Goal: Task Accomplishment & Management: Complete application form

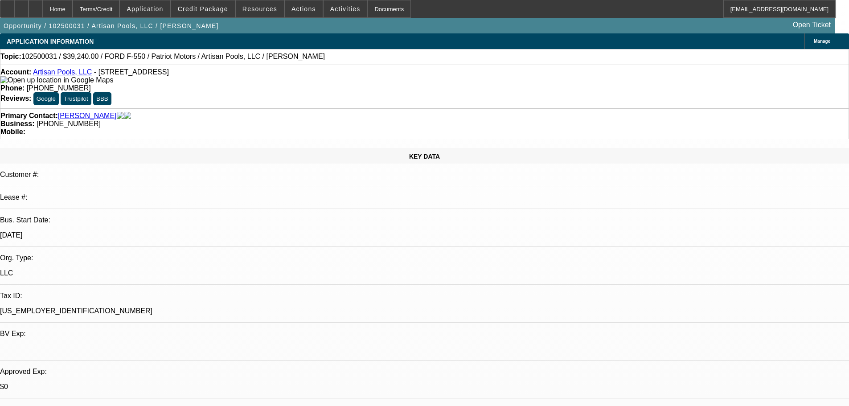
select select "0"
select select "3"
select select "0.1"
select select "4"
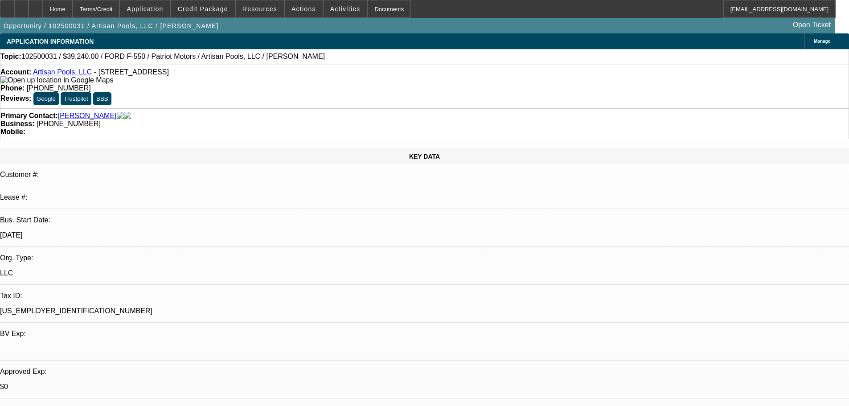
select select "0"
select select "3"
select select "0.1"
select select "4"
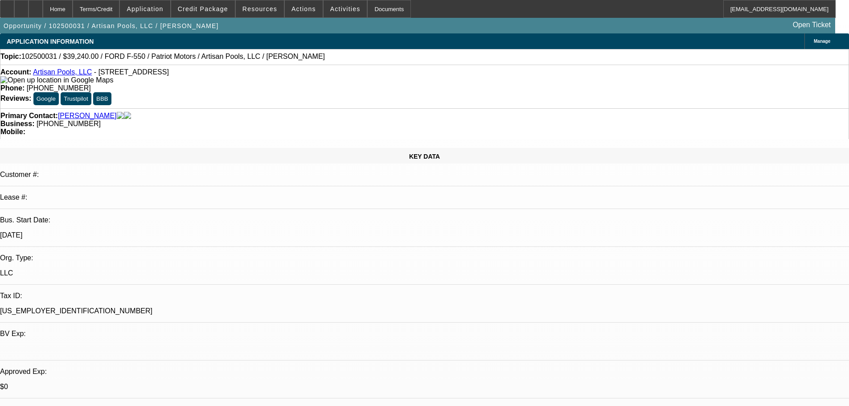
select select "0"
select select "3"
select select "0.1"
select select "4"
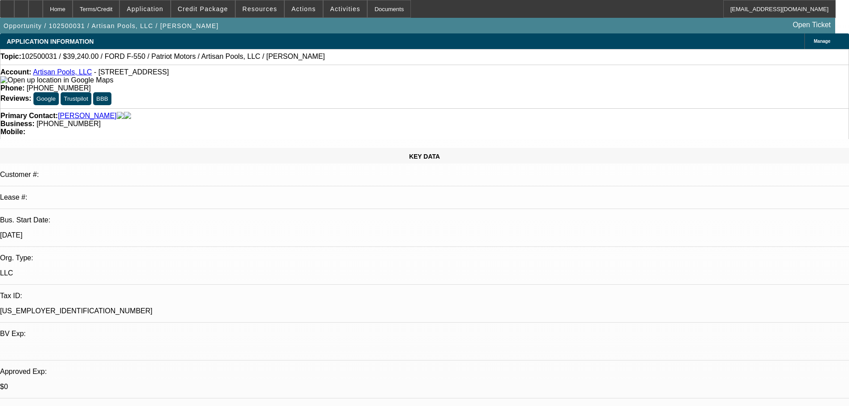
select select "0"
select select "3"
select select "0.1"
select select "4"
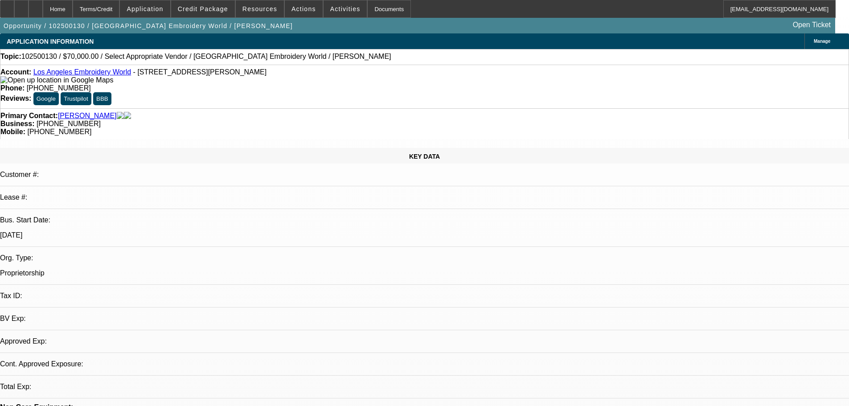
select select "0"
select select "2"
select select "0.1"
select select "1"
select select "2"
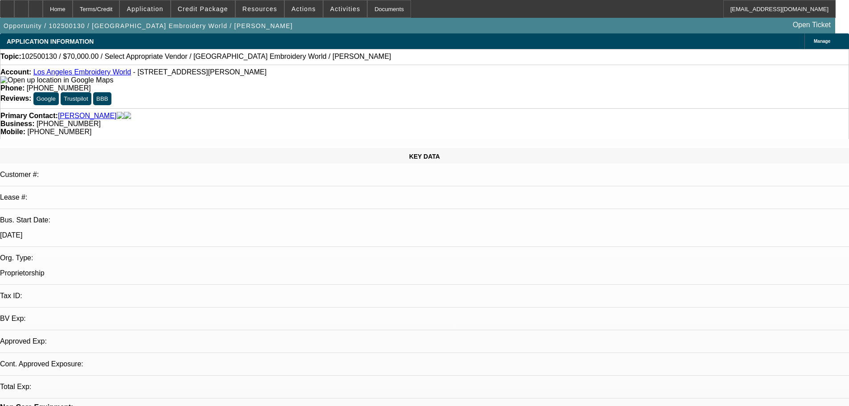
select select "4"
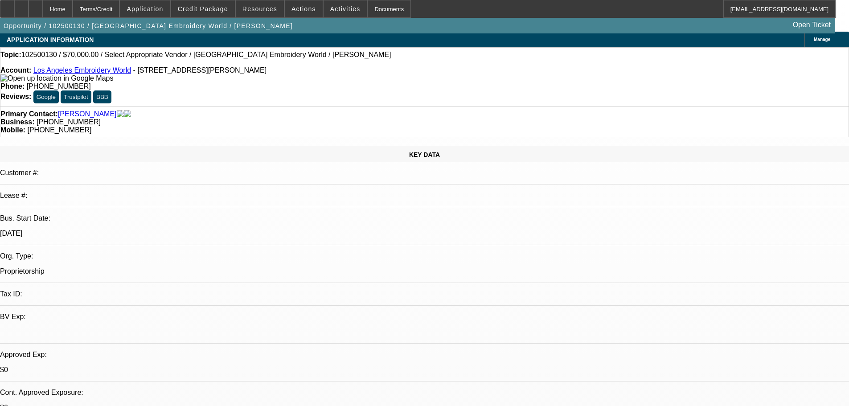
scroll to position [0, 0]
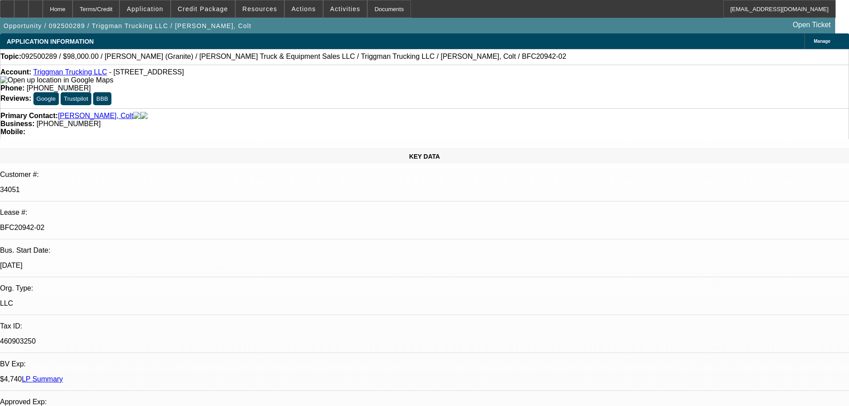
select select "0"
select select "2"
select select "0"
select select "6"
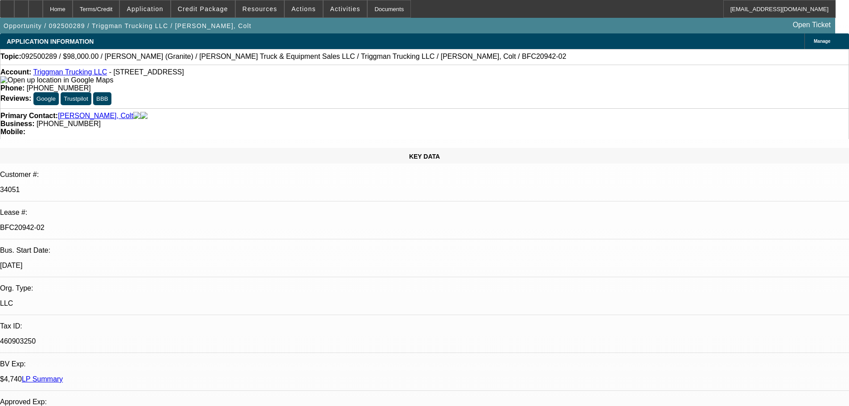
select select "0"
select select "2"
select select "0"
select select "6"
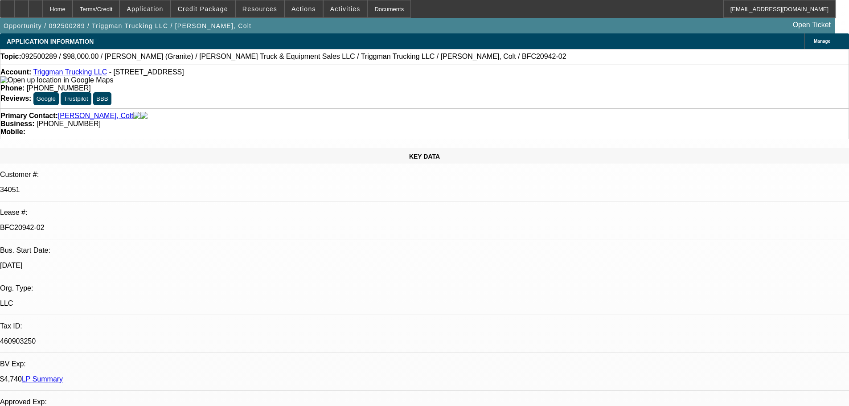
select select "0"
select select "2"
select select "0"
select select "6"
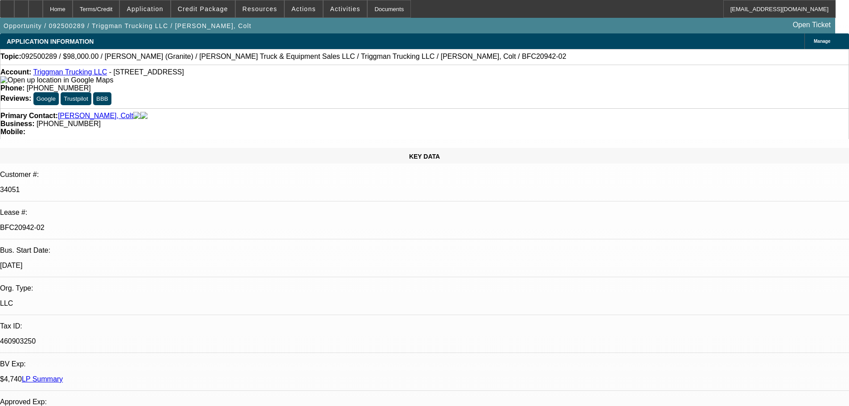
select select "0"
select select "2"
select select "0"
select select "6"
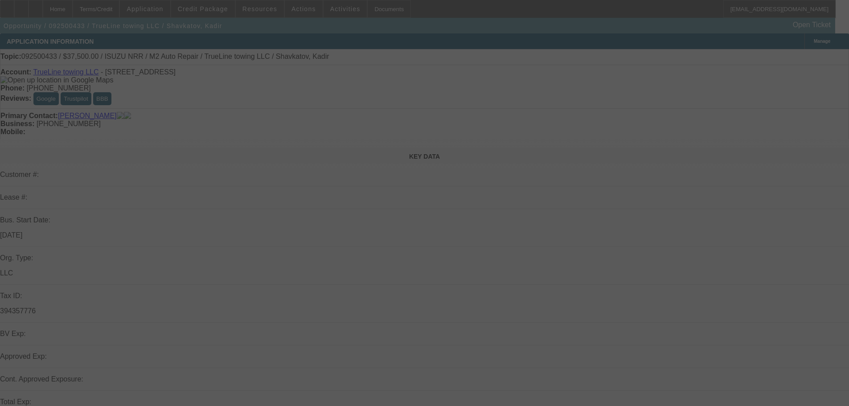
select select "0"
select select "2"
select select "0.1"
select select "4"
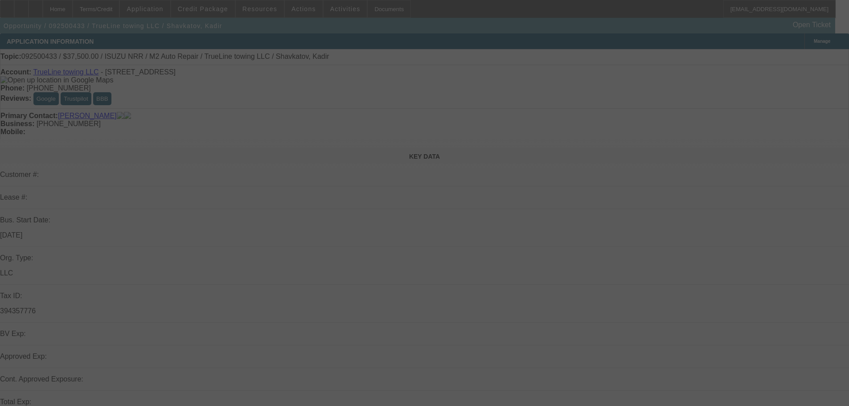
select select "0"
select select "2"
select select "0.1"
select select "4"
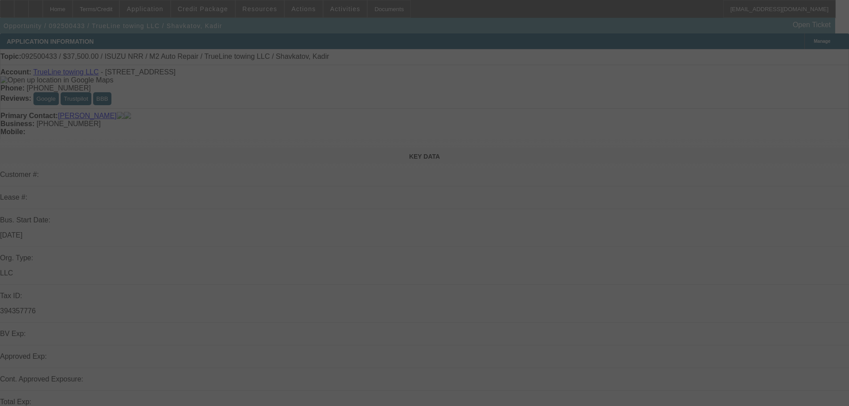
select select "0"
select select "2"
select select "0.1"
select select "4"
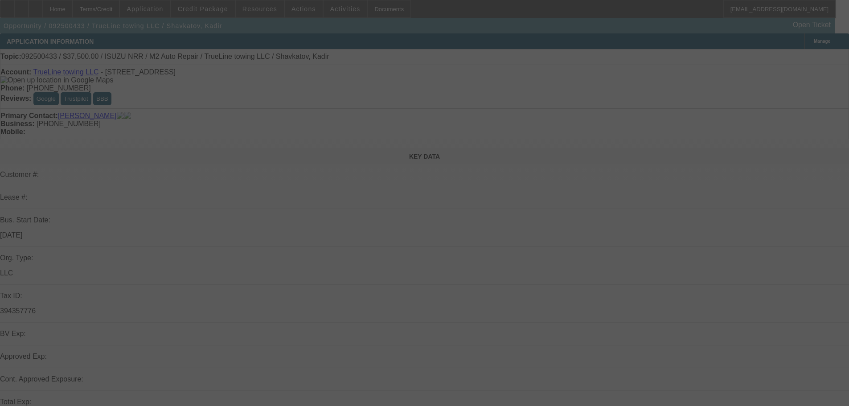
select select "0"
select select "2"
select select "0.1"
select select "4"
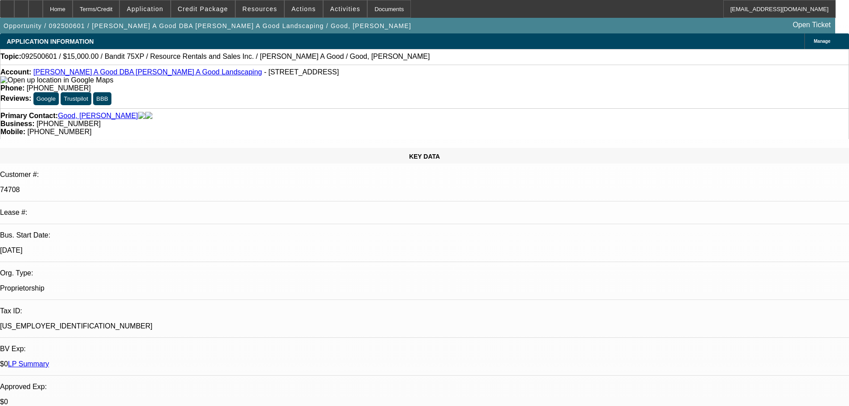
select select "0"
select select "3"
select select "0"
select select "6"
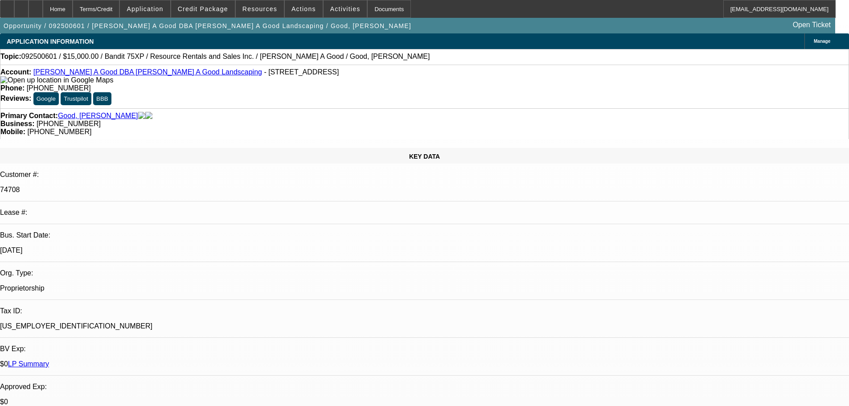
select select "0"
select select "3"
select select "0"
select select "2"
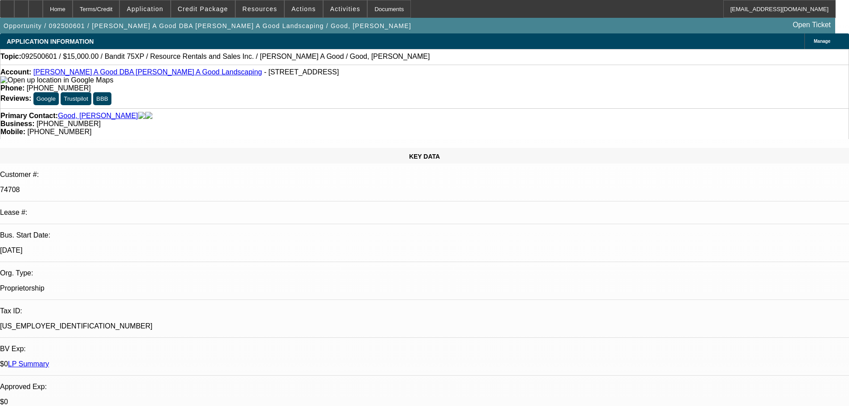
select select "0"
select select "3"
select select "0"
select select "2"
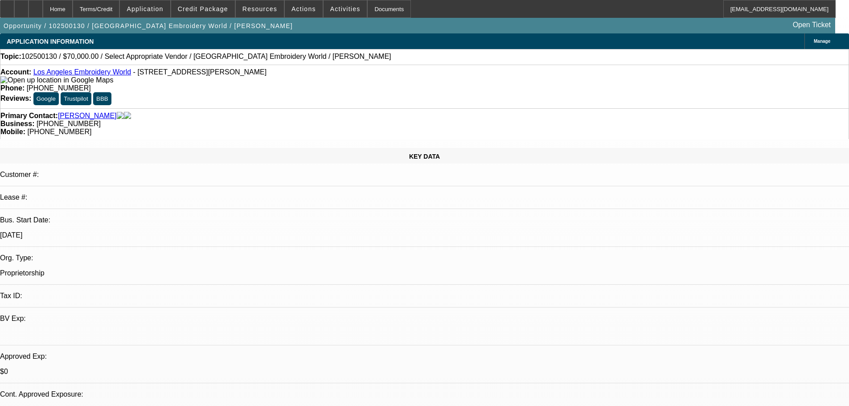
select select "0"
select select "2"
select select "0.1"
select select "4"
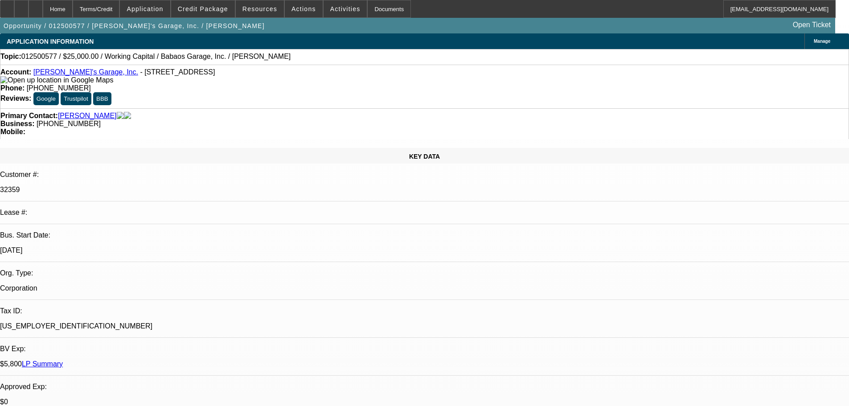
select select "0"
select select "2"
select select "0.1"
select select "2"
select select "4"
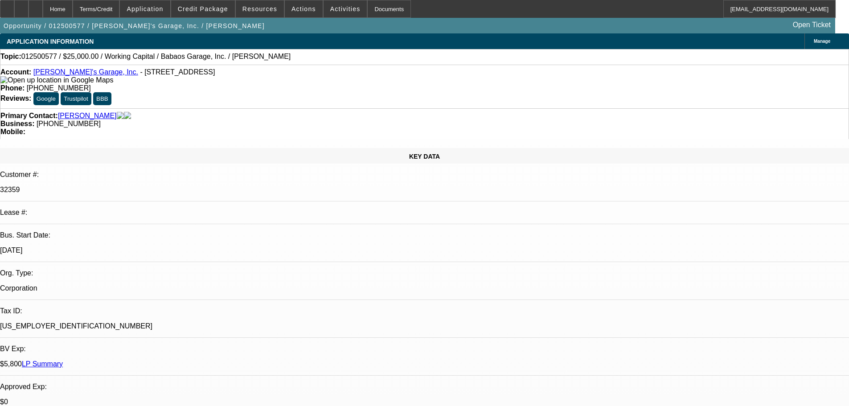
drag, startPoint x: 691, startPoint y: 112, endPoint x: 689, endPoint y: 144, distance: 32.2
select select "0"
select select "2"
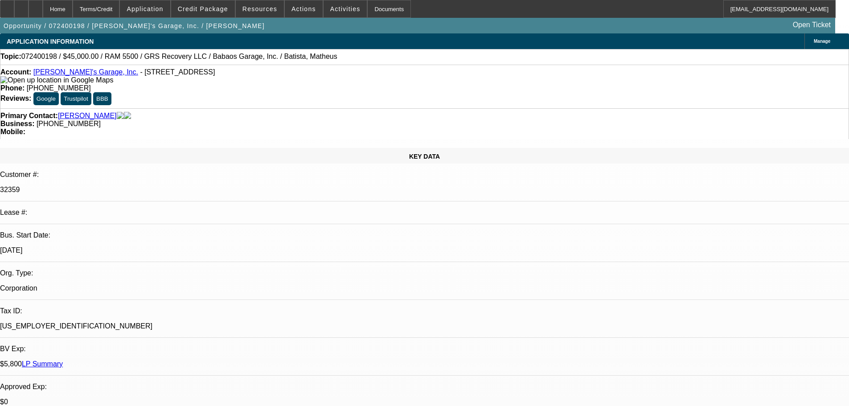
select select "2"
select select "0.1"
select select "4"
select select "0.1"
select select "2"
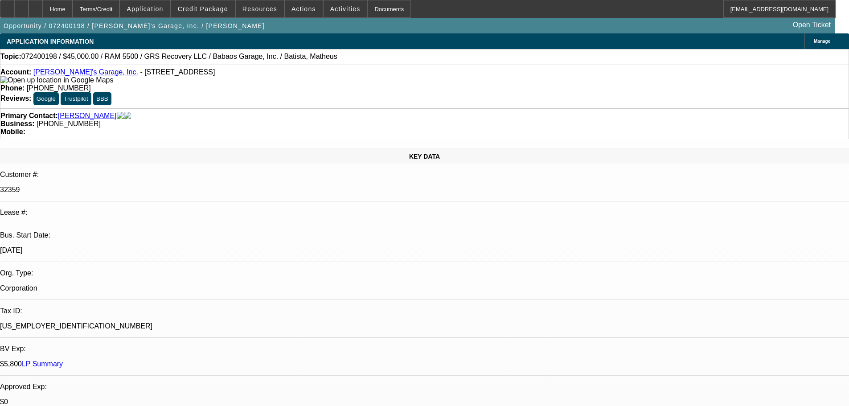
select select "2"
select select "0.1"
select select "4"
select select "0"
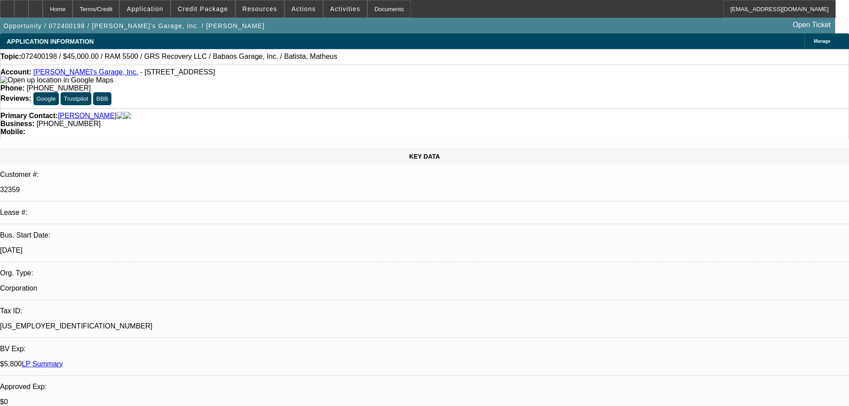
select select "0.1"
select select "4"
select select "2"
select select "0.1"
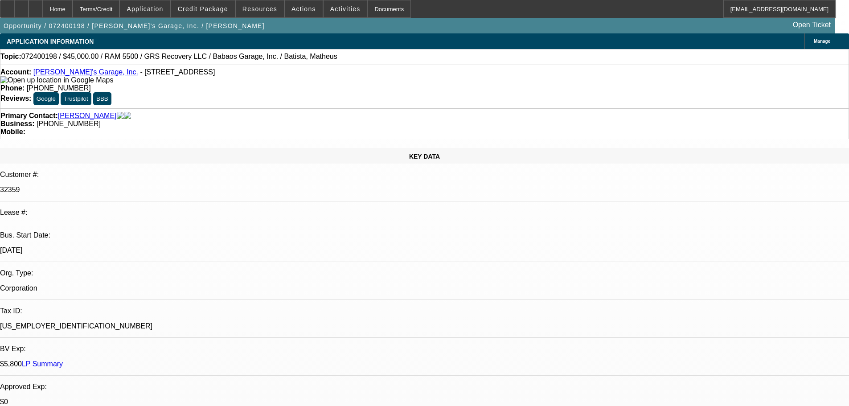
select select "4"
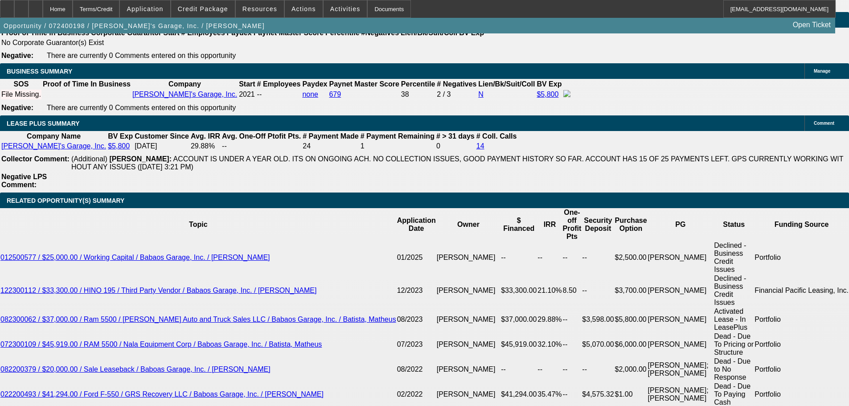
scroll to position [1694, 0]
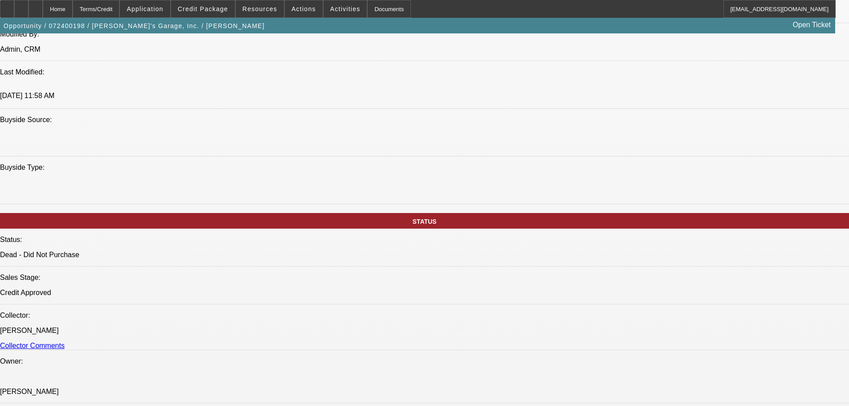
scroll to position [357, 0]
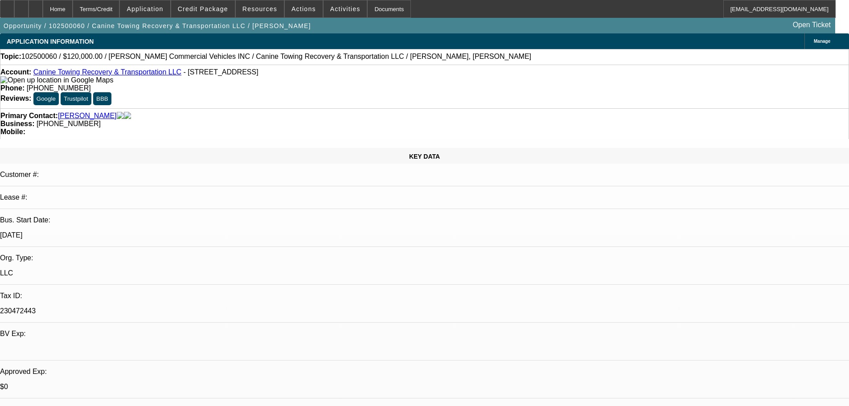
select select "0"
select select "2"
select select "0.1"
select select "4"
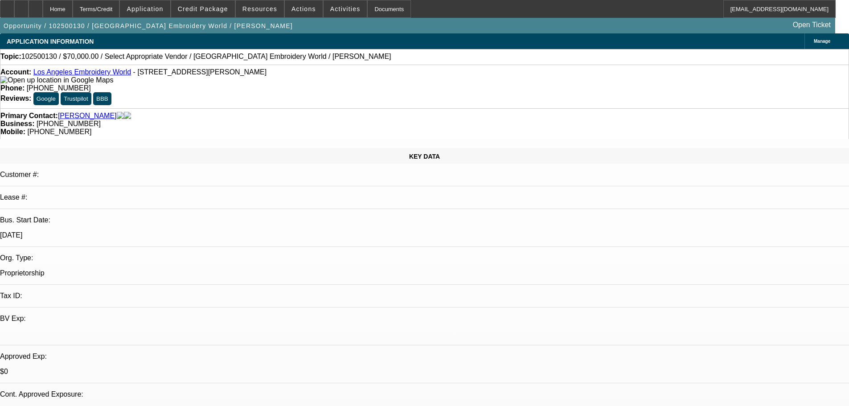
select select "0"
select select "2"
select select "0.1"
select select "4"
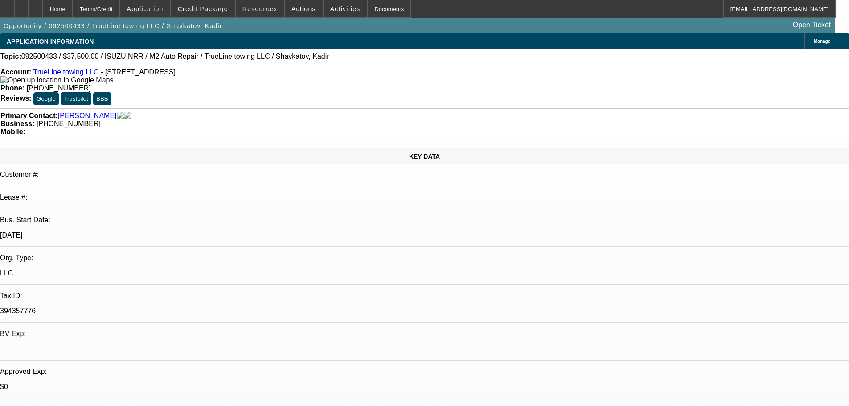
select select "0"
select select "2"
select select "0.1"
select select "4"
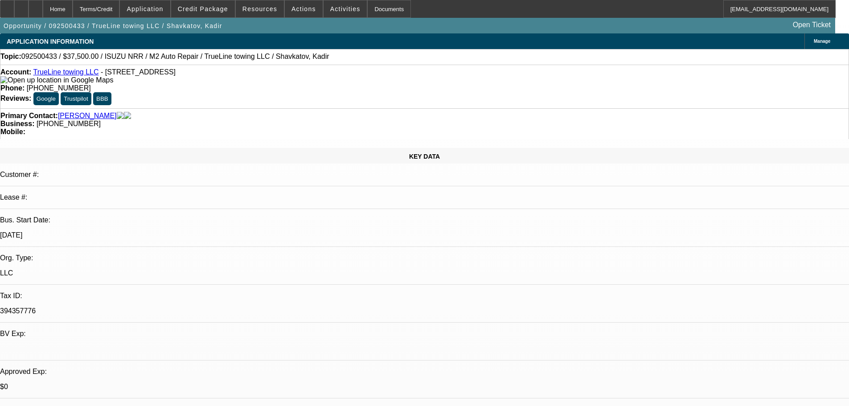
select select "0"
select select "2"
select select "0.1"
select select "4"
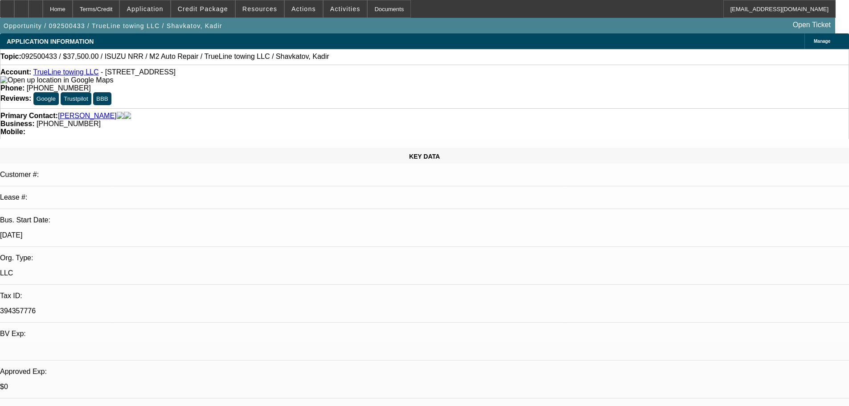
select select "0"
select select "2"
select select "0.1"
select select "4"
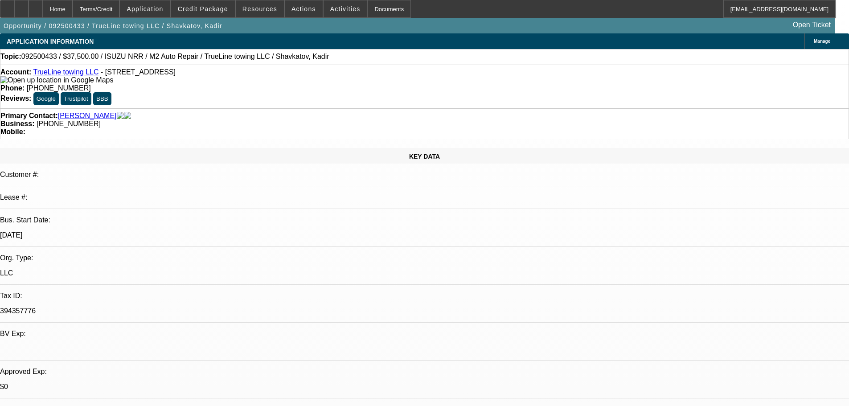
select select "0"
select select "2"
select select "0.1"
select select "4"
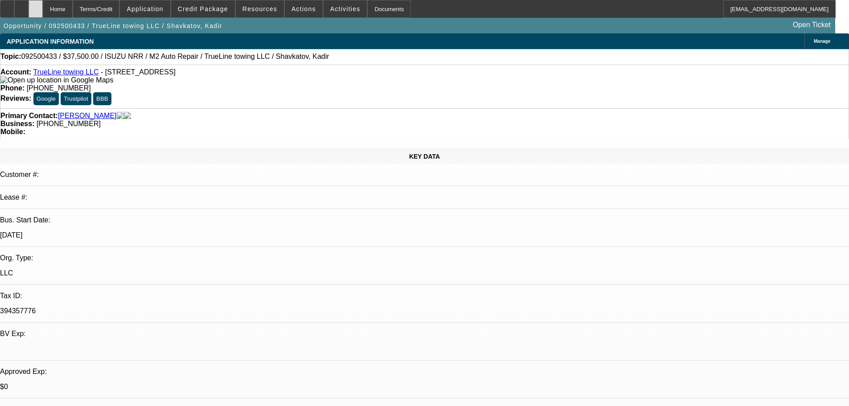
click at [43, 14] on div at bounding box center [36, 9] width 14 height 18
select select "0"
select select "2"
select select "0.1"
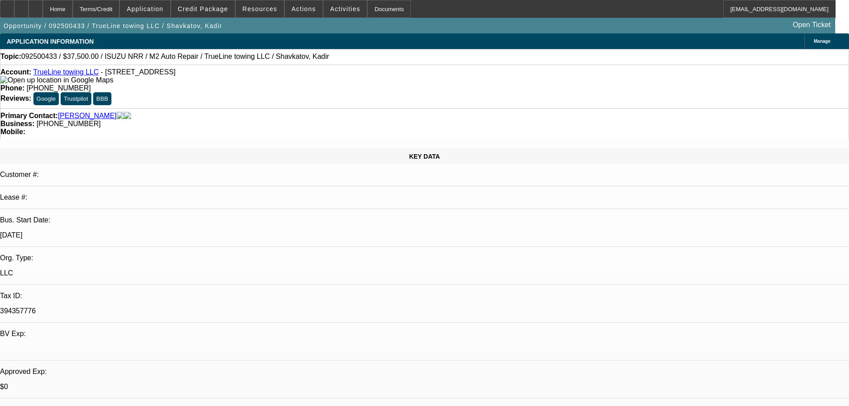
select select "4"
select select "0"
select select "2"
select select "0.1"
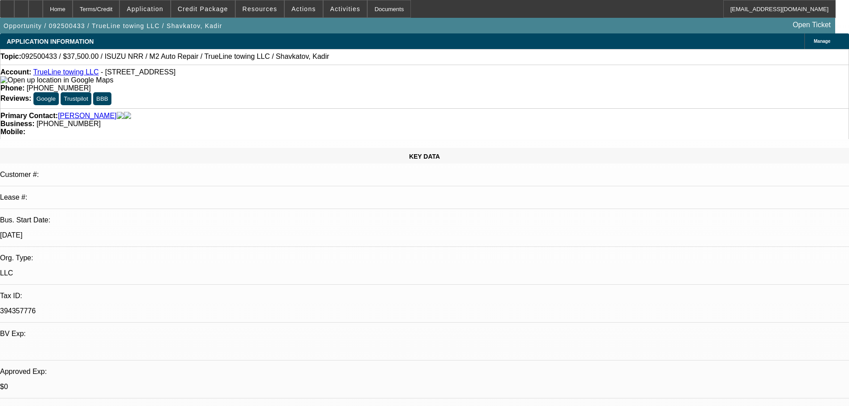
select select "4"
select select "0"
select select "2"
select select "0.1"
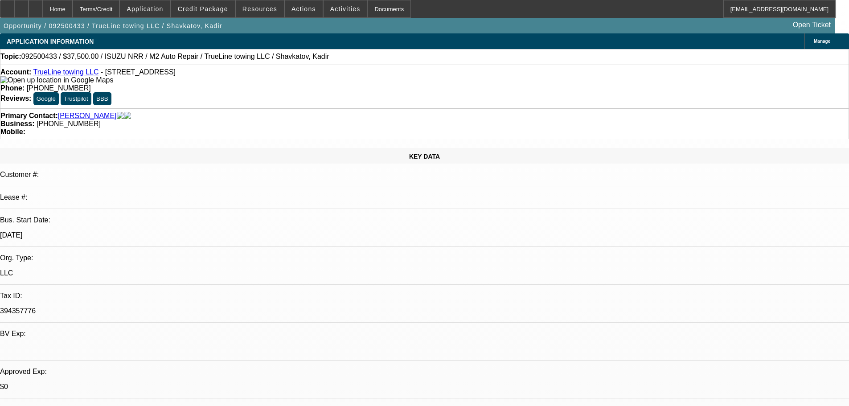
select select "4"
select select "0"
select select "2"
select select "0.1"
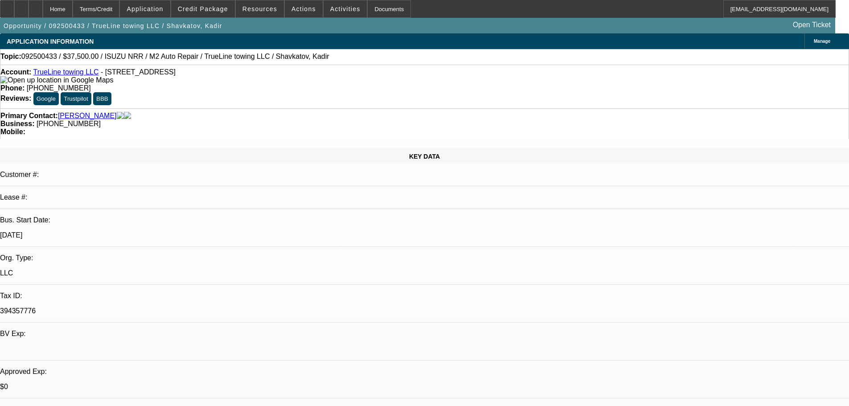
select select "4"
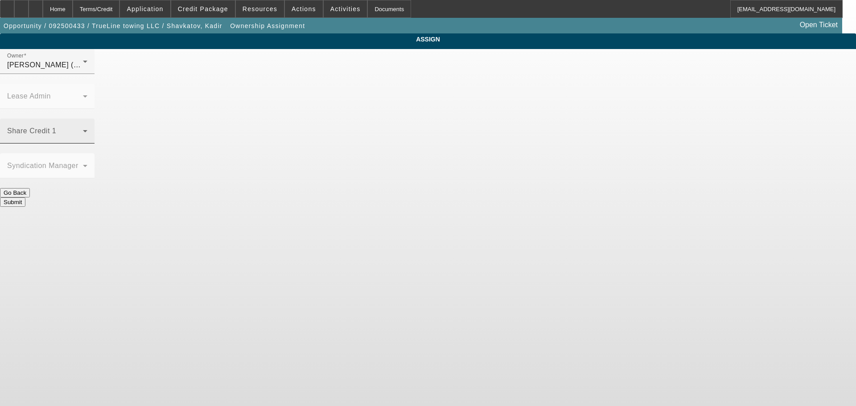
click at [83, 129] on span at bounding box center [45, 134] width 76 height 11
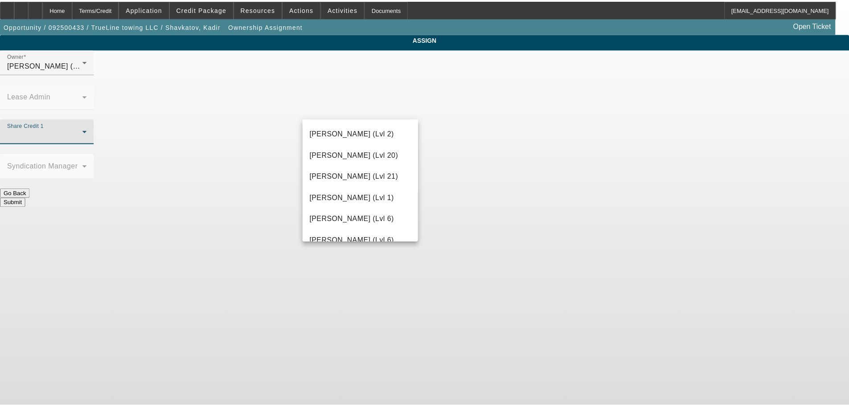
scroll to position [401, 0]
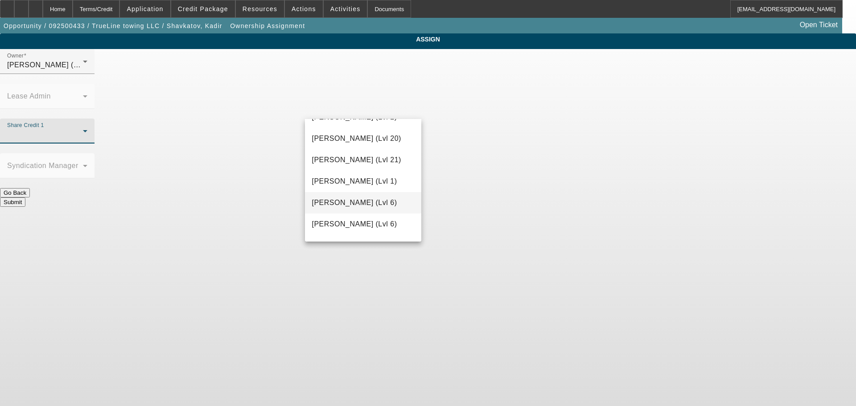
click at [370, 198] on span "Haraden, Amanda (Lvl 6)" at bounding box center [354, 202] width 85 height 11
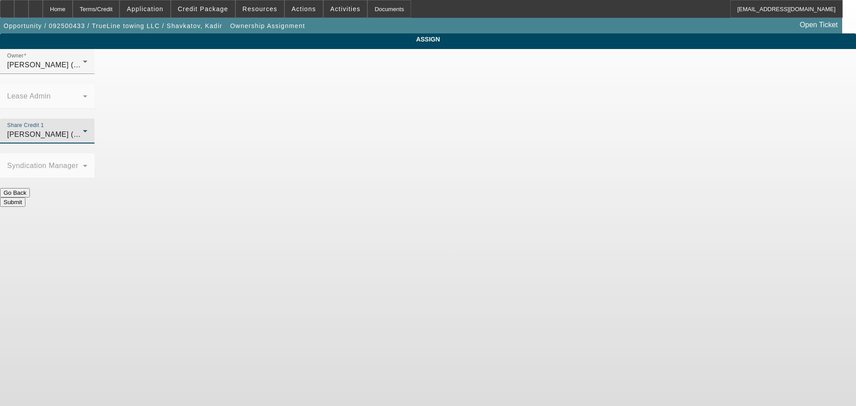
click at [25, 197] on button "Submit" at bounding box center [12, 201] width 25 height 9
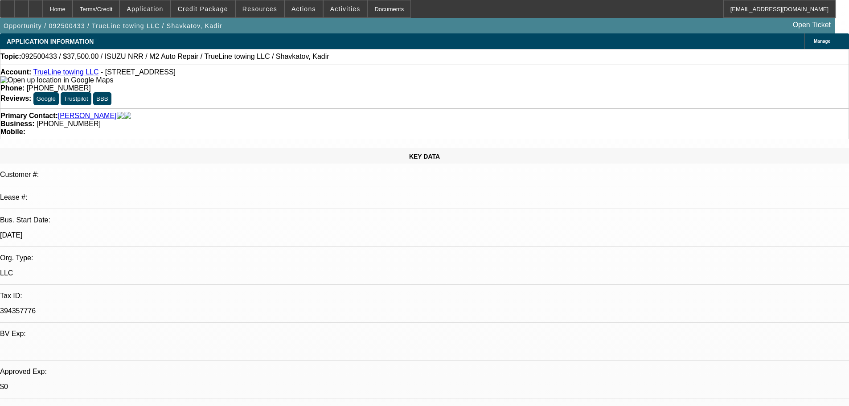
select select "0"
select select "2"
select select "0.1"
select select "4"
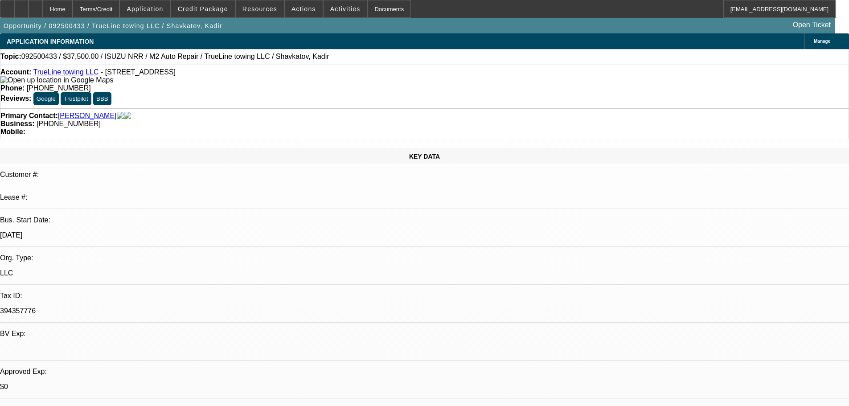
select select "0"
select select "2"
select select "0.1"
select select "4"
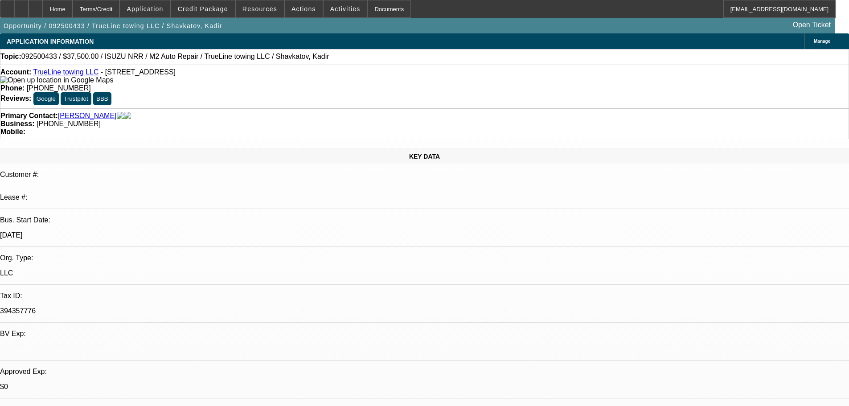
select select "0"
select select "2"
select select "0.1"
select select "4"
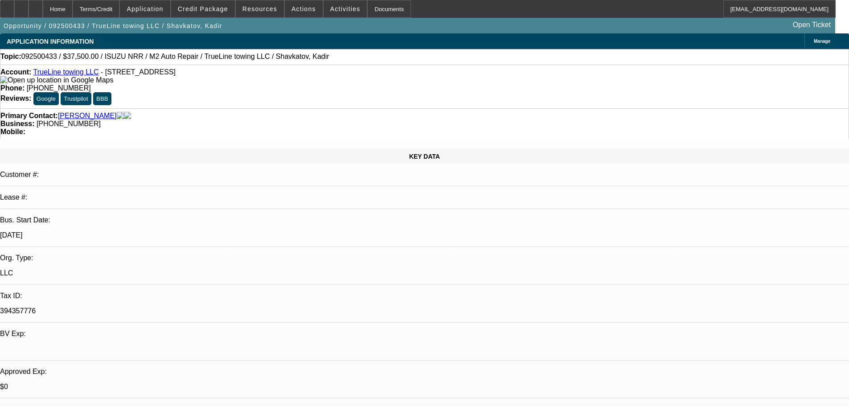
select select "0"
select select "2"
select select "0.1"
select select "4"
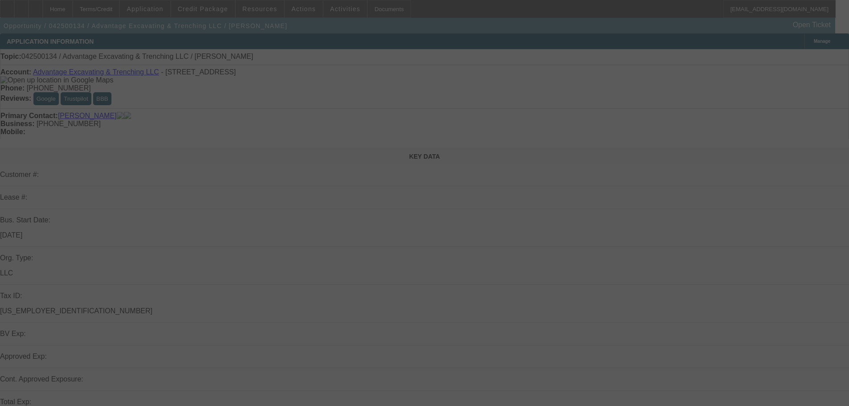
select select "0"
select select "2"
select select "0.1"
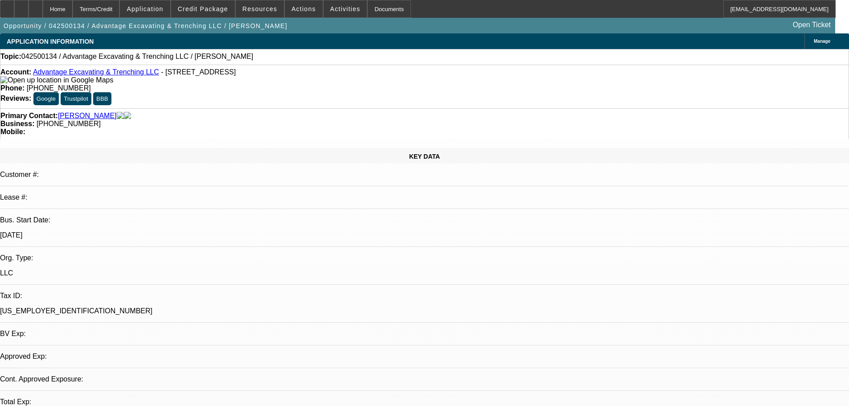
select select "1"
select select "2"
select select "4"
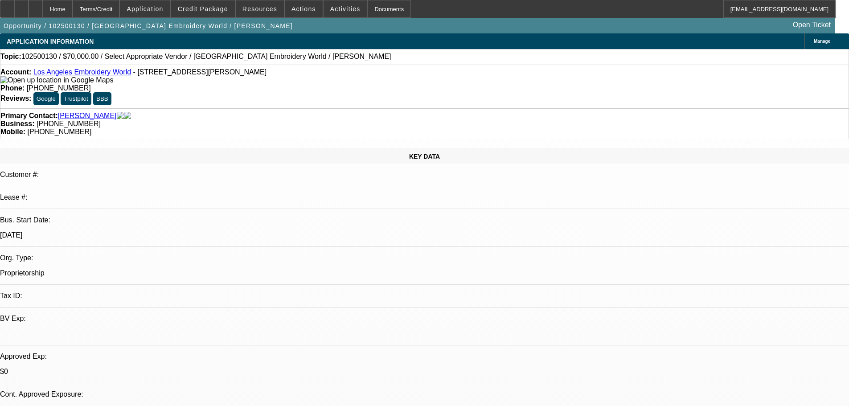
select select "0"
select select "2"
select select "0.1"
select select "4"
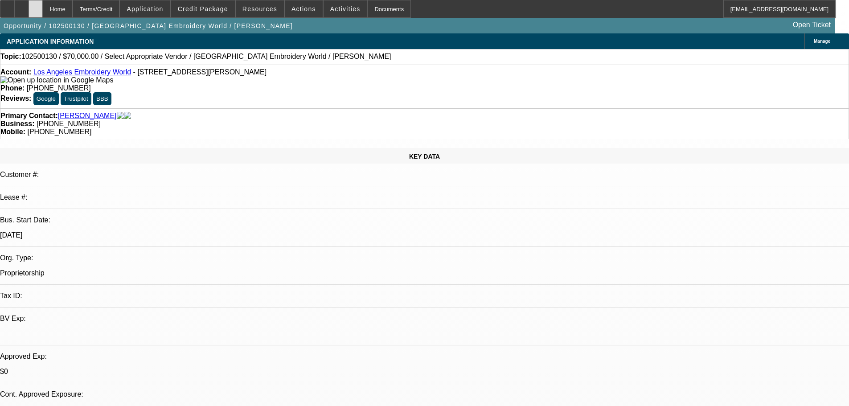
click at [43, 3] on div at bounding box center [36, 9] width 14 height 18
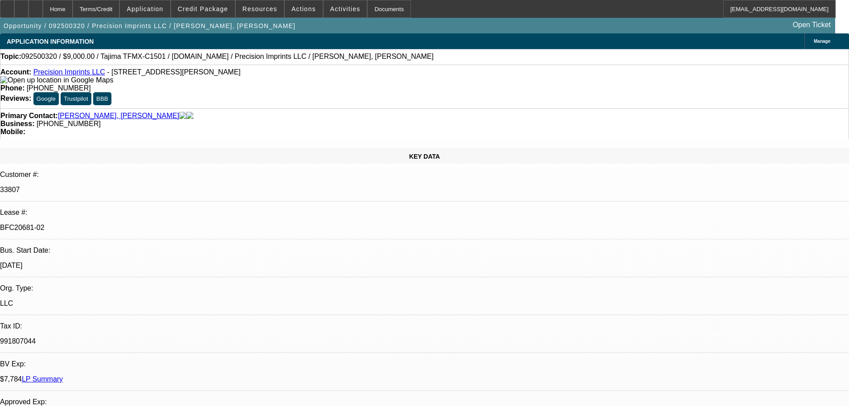
select select "0"
select select "2"
select select "0.1"
select select "4"
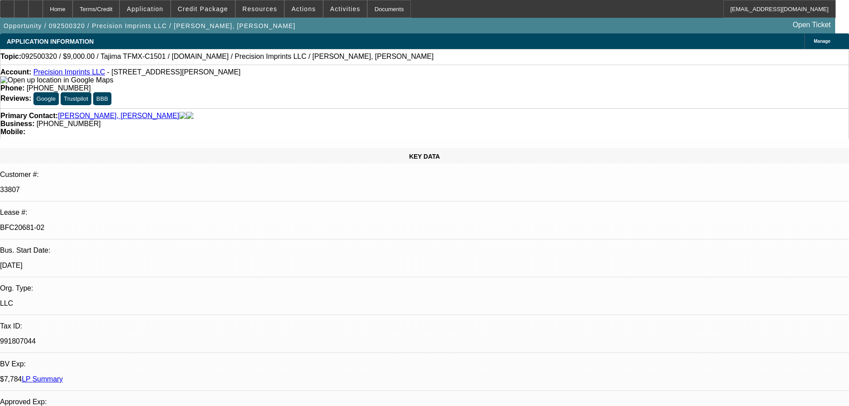
select select "0"
select select "2"
select select "0.1"
select select "4"
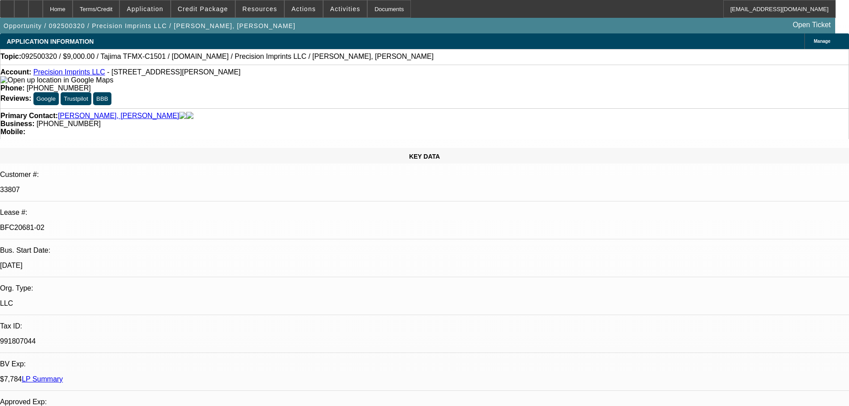
select select "0"
select select "2"
select select "0.1"
select select "4"
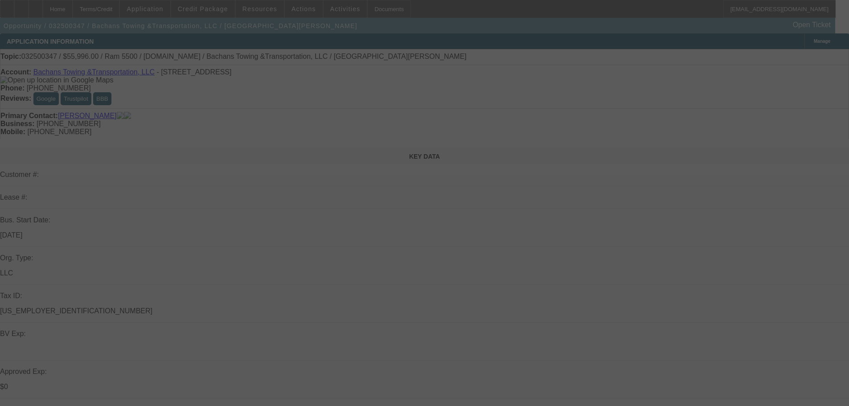
select select "0.2"
select select "2"
select select "0.1"
select select "4"
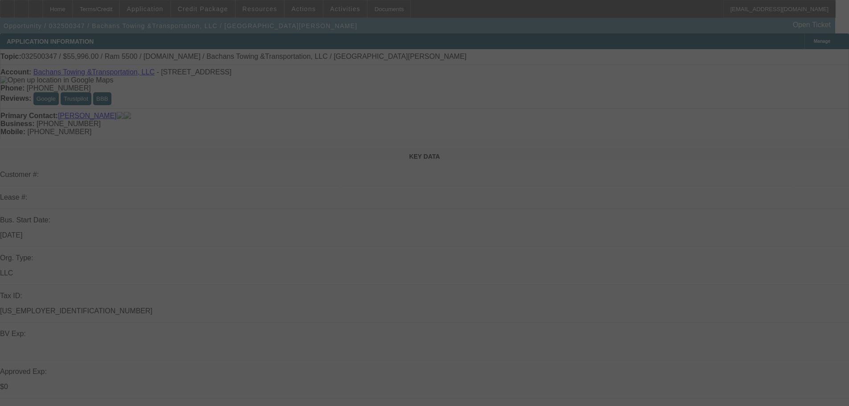
select select "0"
select select "2"
select select "0.1"
select select "4"
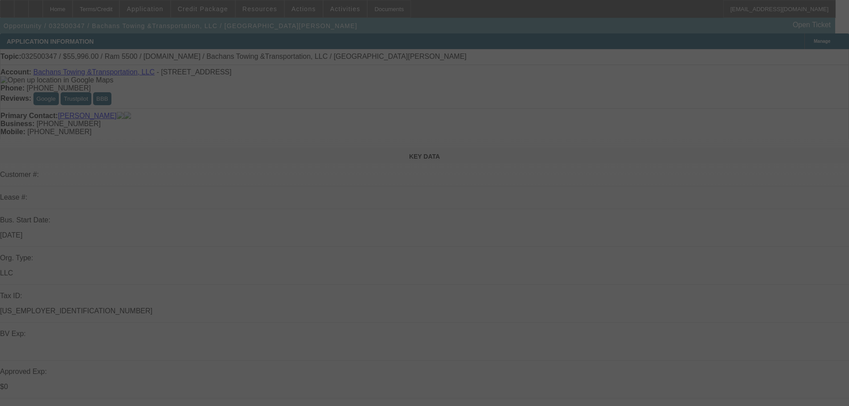
select select "0.2"
select select "2"
select select "0.1"
select select "4"
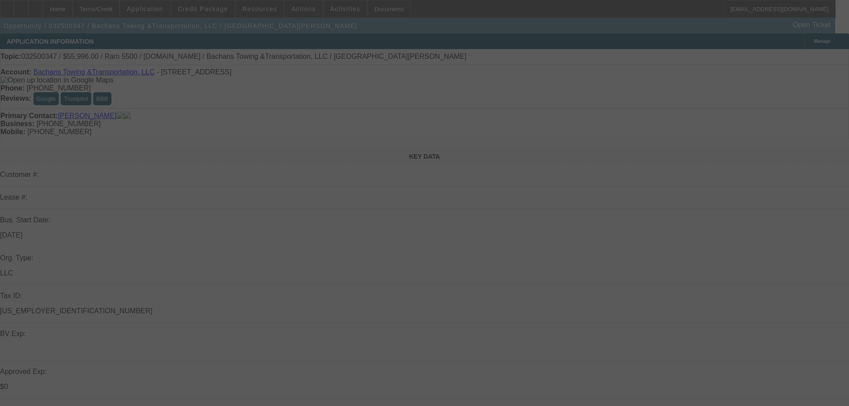
select select "0.2"
select select "2"
select select "0.1"
select select "4"
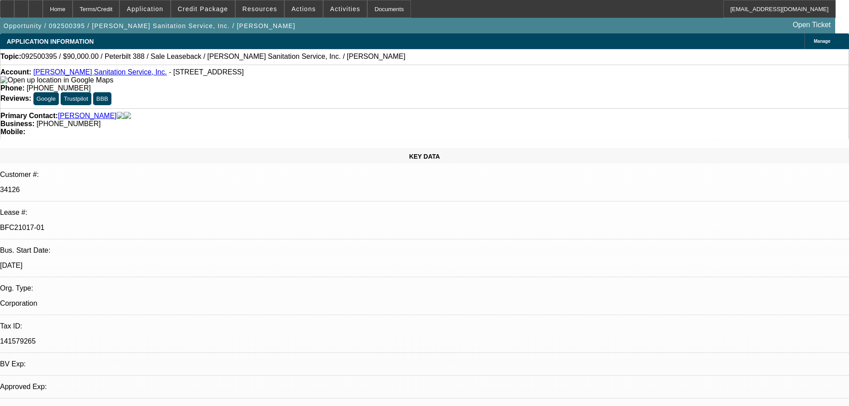
select select "0"
select select "2"
select select "0"
select select "6"
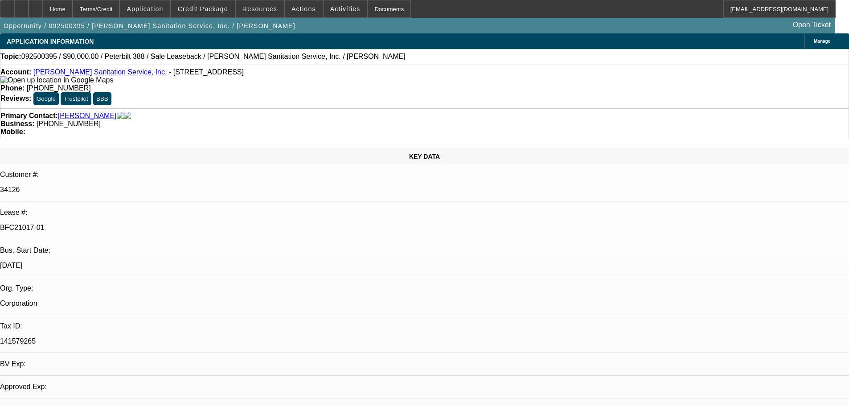
select select "0"
select select "2"
select select "0"
select select "6"
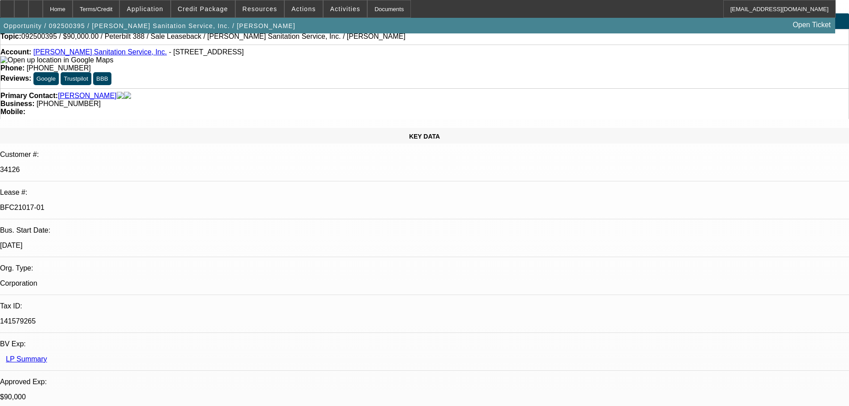
scroll to position [0, 0]
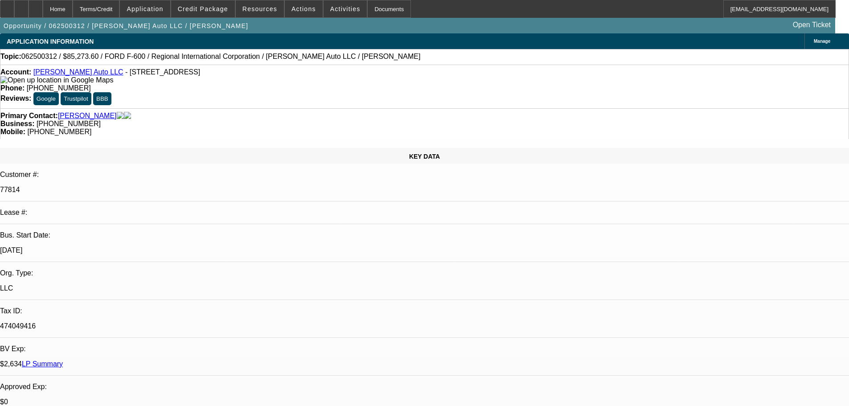
select select "0"
select select "6"
select select "0"
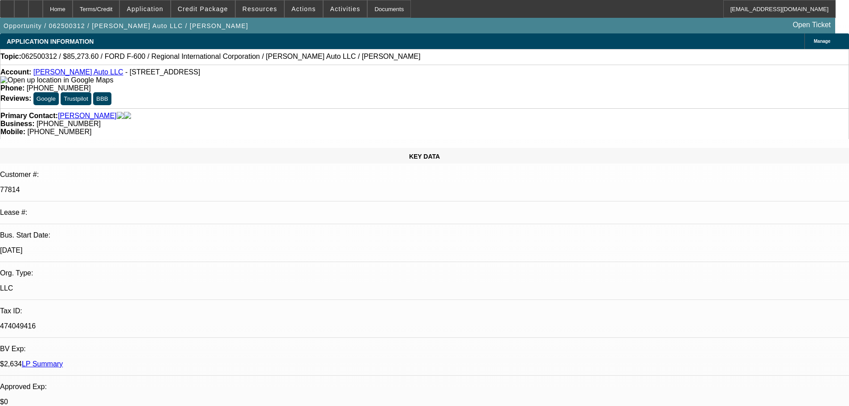
select select "0"
select select "6"
select select "0.1"
select select "0"
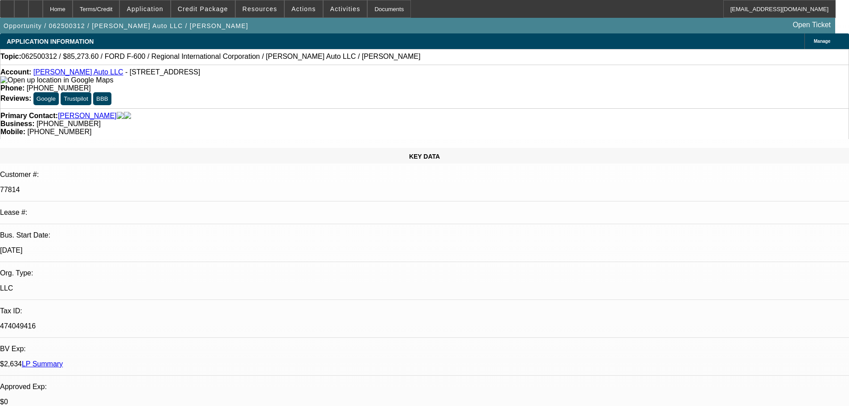
select select "2"
select select "0"
select select "6"
select select "0.1"
select select "0"
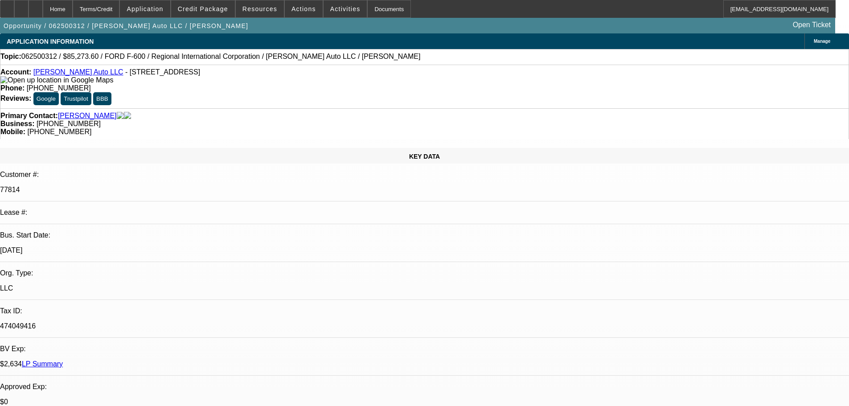
select select "2"
select select "0"
select select "6"
click at [278, 74] on div "Account: [PERSON_NAME] Auto LLC - [STREET_ADDRESS]" at bounding box center [424, 76] width 848 height 16
click at [301, 9] on span "Actions" at bounding box center [304, 8] width 25 height 7
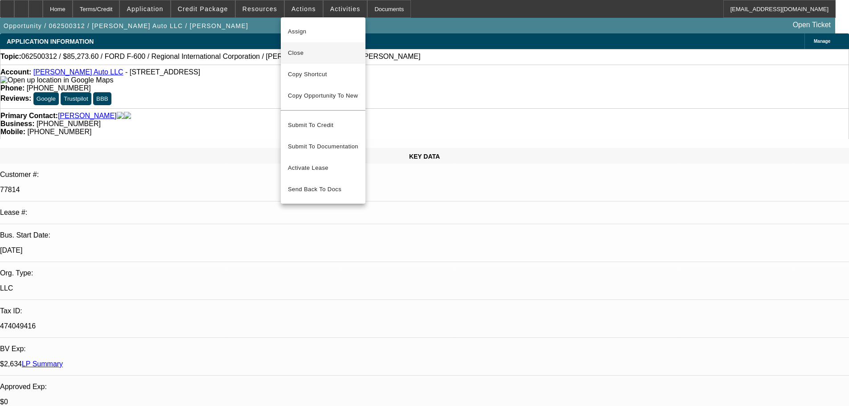
click at [310, 49] on span "Close" at bounding box center [323, 53] width 70 height 11
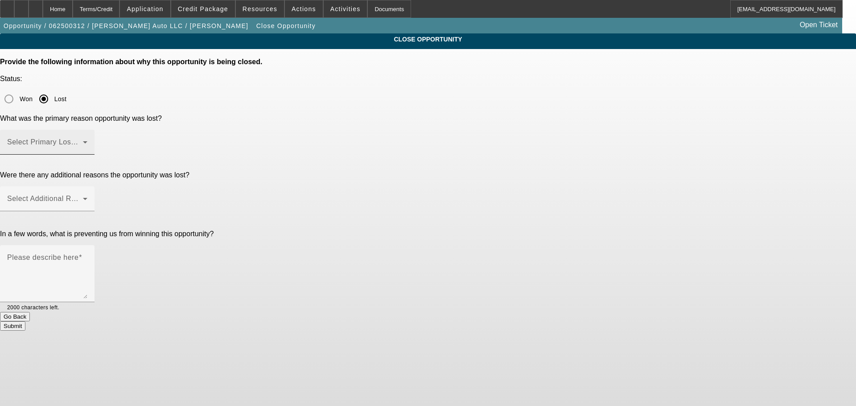
click at [83, 140] on span at bounding box center [45, 145] width 76 height 11
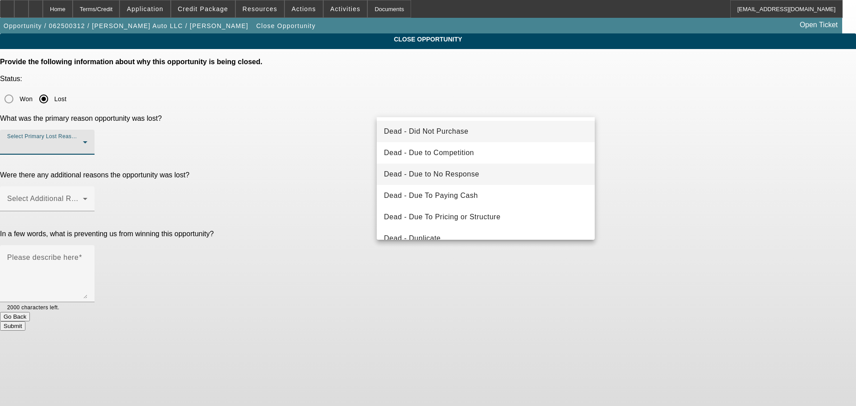
click at [519, 180] on mat-option "Dead - Due to No Response" at bounding box center [486, 174] width 218 height 21
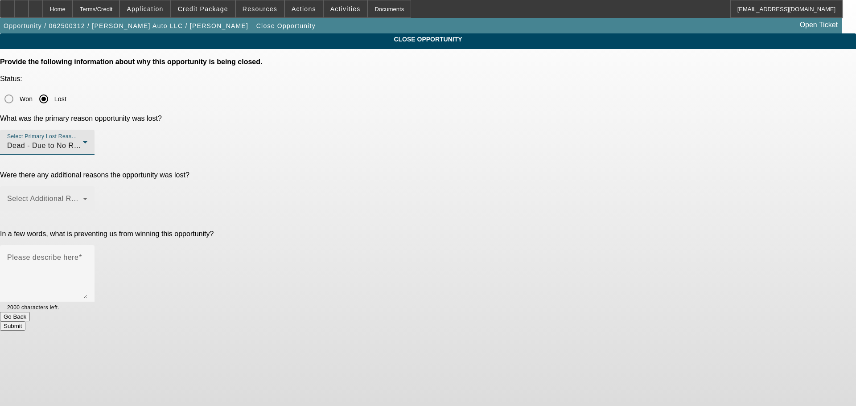
click at [83, 197] on span at bounding box center [45, 202] width 76 height 11
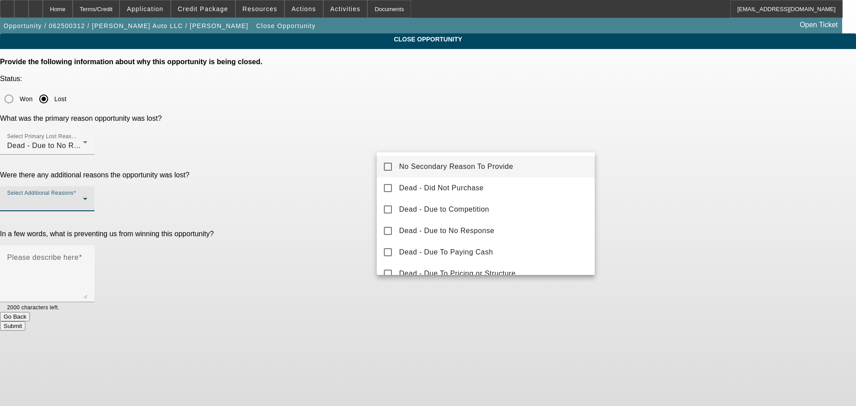
click at [472, 169] on span "No Secondary Reason To Provide" at bounding box center [456, 166] width 114 height 11
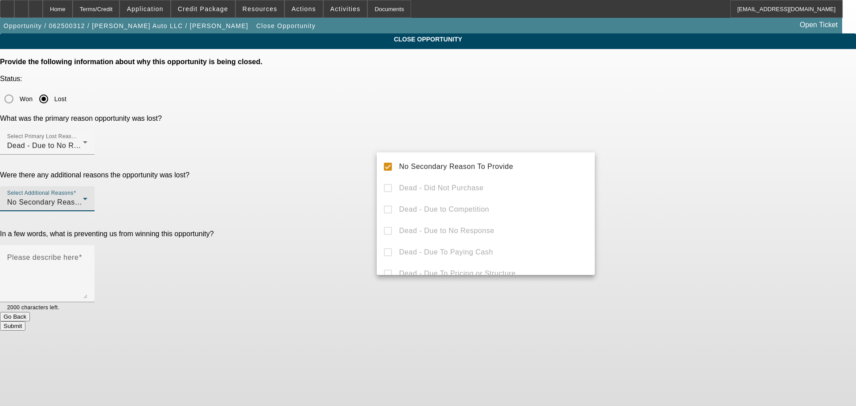
click at [324, 133] on div at bounding box center [428, 203] width 856 height 406
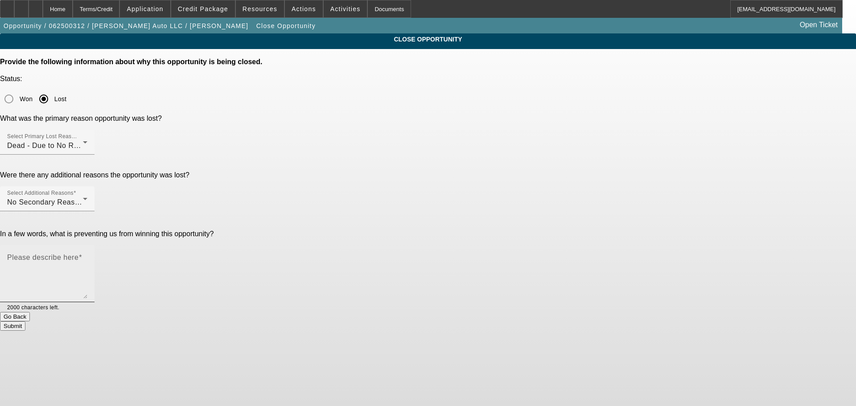
click at [87, 256] on textarea "Please describe here" at bounding box center [47, 277] width 80 height 43
type textarea "Needed liens and judgements cleared never got back to [GEOGRAPHIC_DATA]. tabs i…"
click at [25, 321] on button "Submit" at bounding box center [12, 325] width 25 height 9
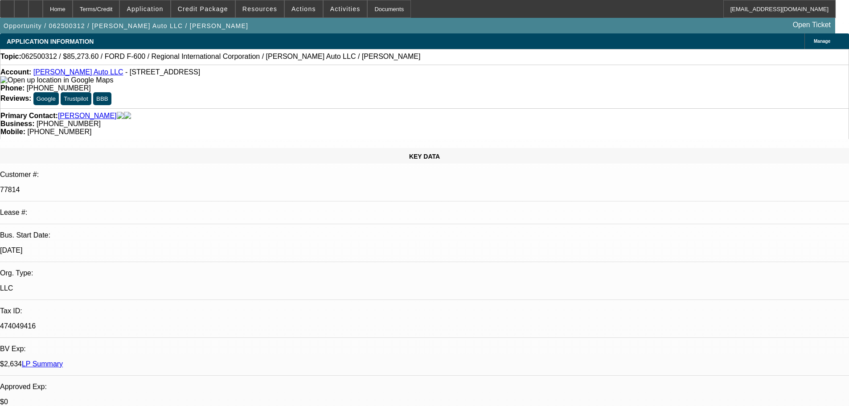
select select "0"
select select "6"
select select "0"
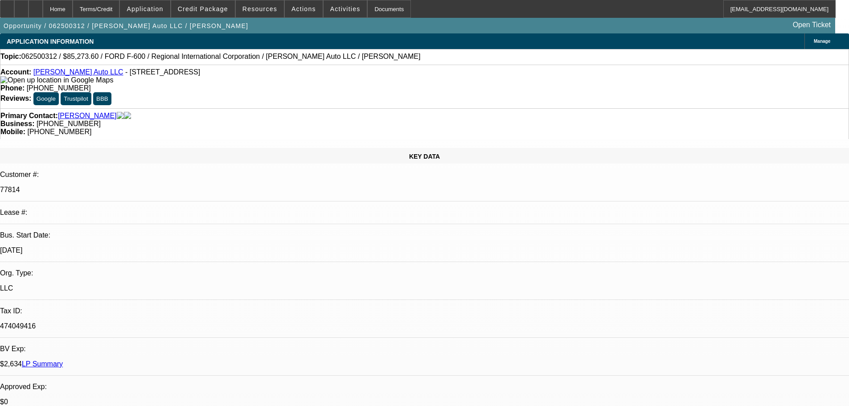
select select "0"
select select "6"
select select "0.1"
select select "0"
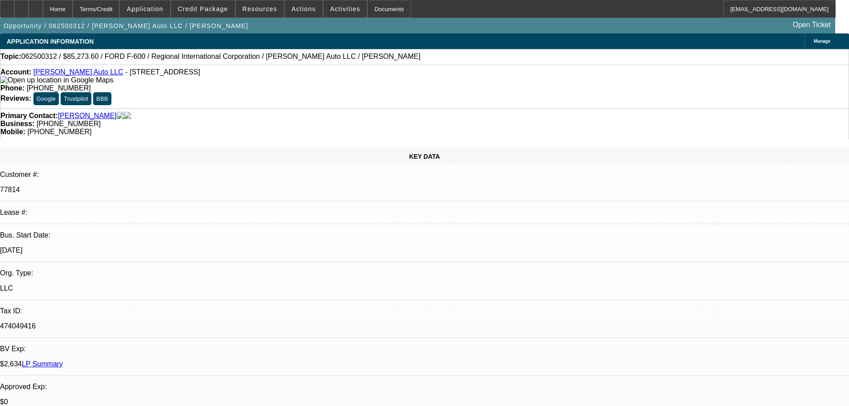
select select "2"
select select "0"
select select "6"
select select "0.1"
select select "0"
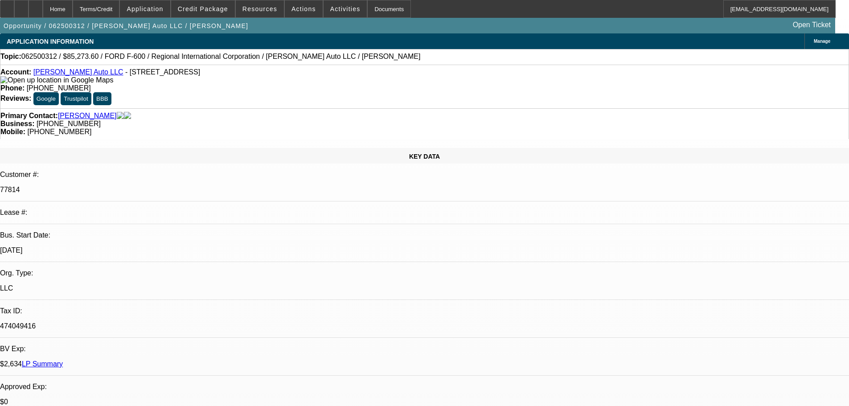
select select "2"
select select "0"
select select "6"
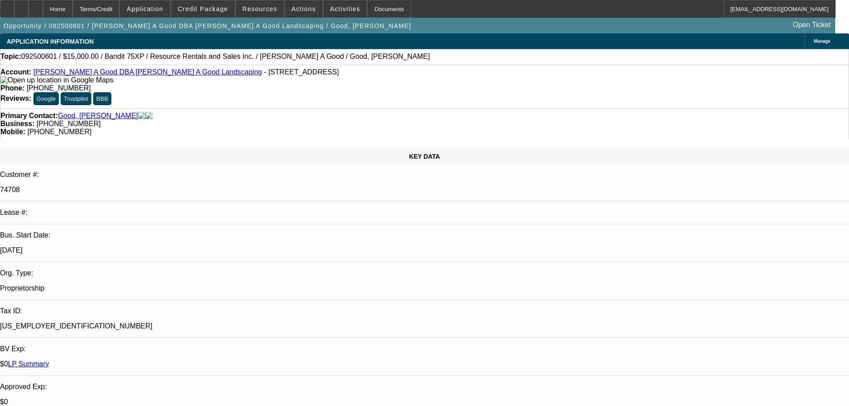
select select "0"
select select "3"
select select "0"
select select "6"
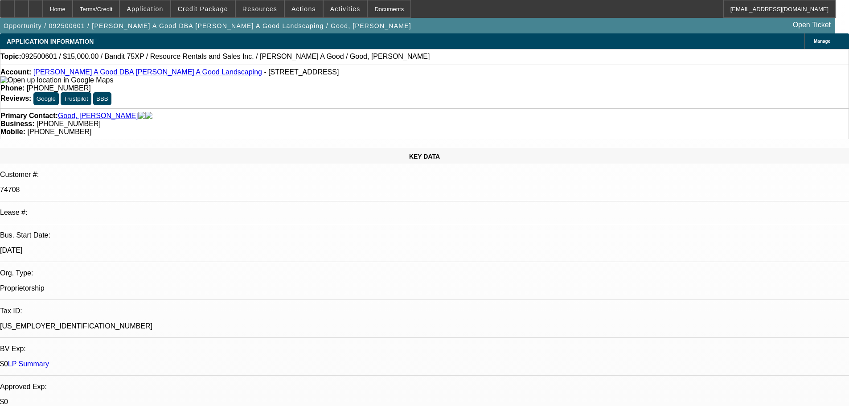
select select "0"
select select "3"
select select "0"
select select "2"
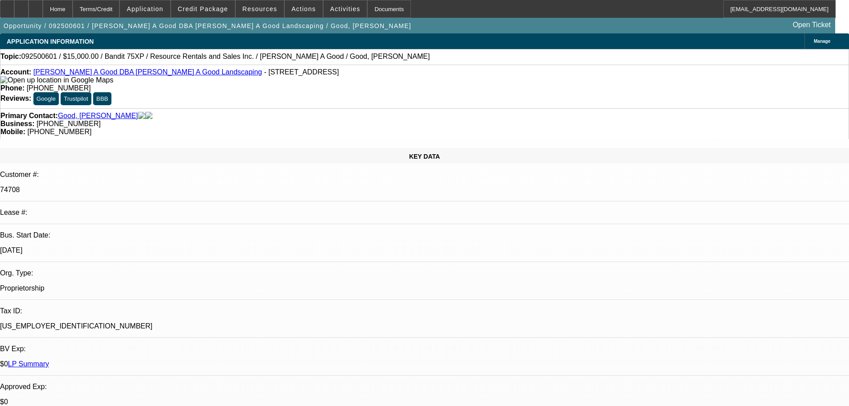
select select "0"
select select "3"
select select "0"
select select "2"
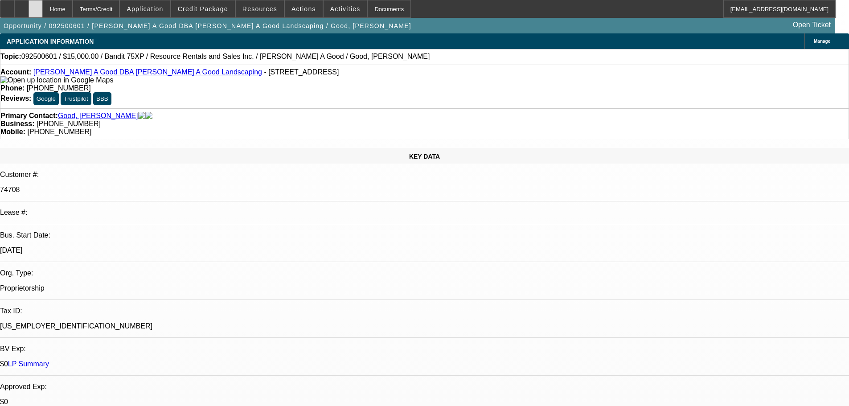
click at [36, 6] on icon at bounding box center [36, 6] width 0 height 0
select select "0"
select select "3"
select select "0"
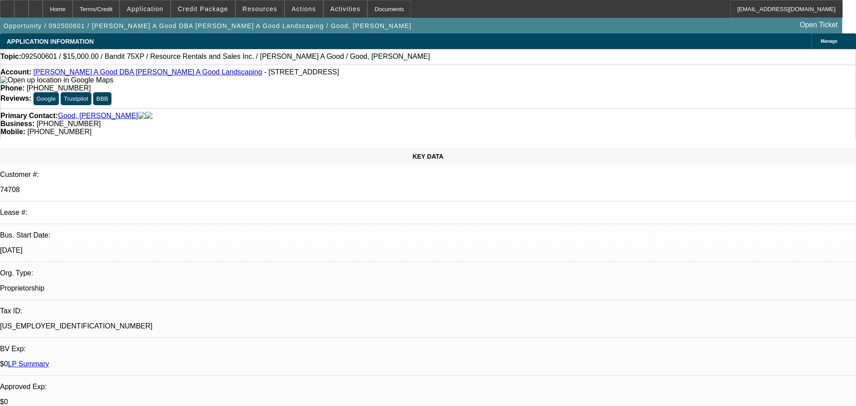
select select "6"
select select "0"
select select "3"
select select "0"
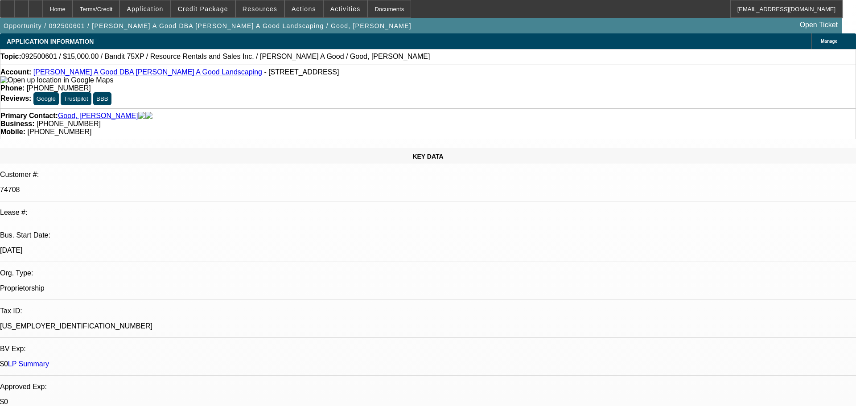
select select "6"
select select "0"
select select "3"
select select "0"
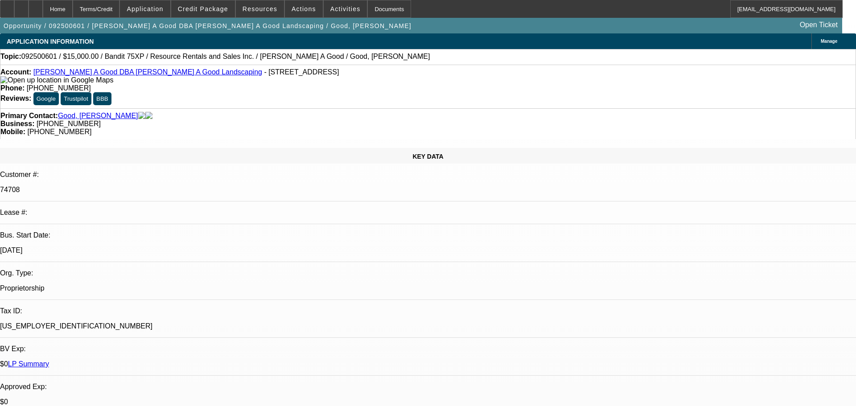
select select "2"
select select "0"
select select "3"
select select "0"
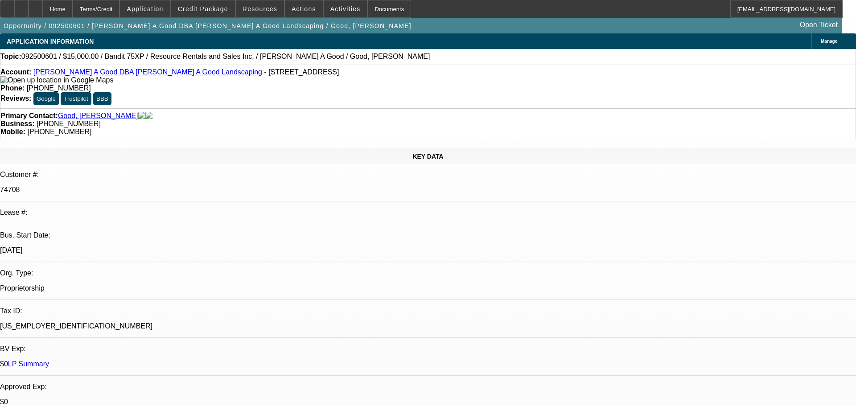
select select "2"
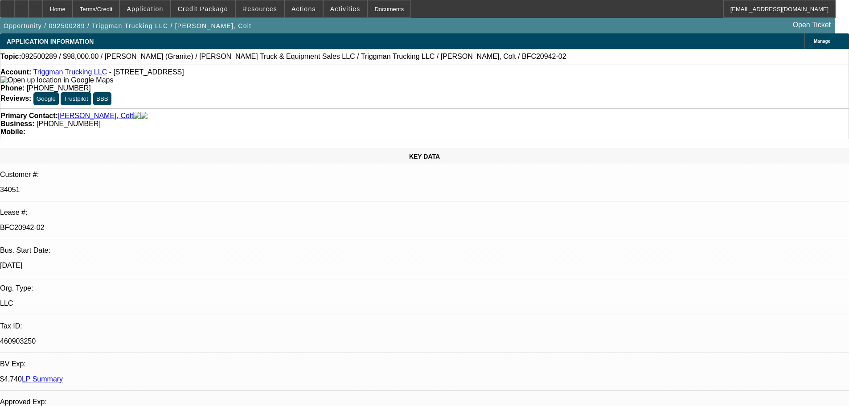
select select "0"
select select "2"
select select "0"
select select "6"
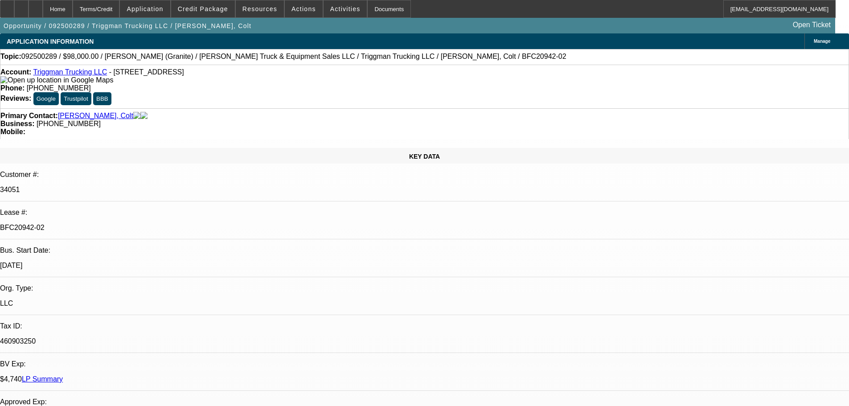
select select "0"
select select "2"
select select "0"
select select "6"
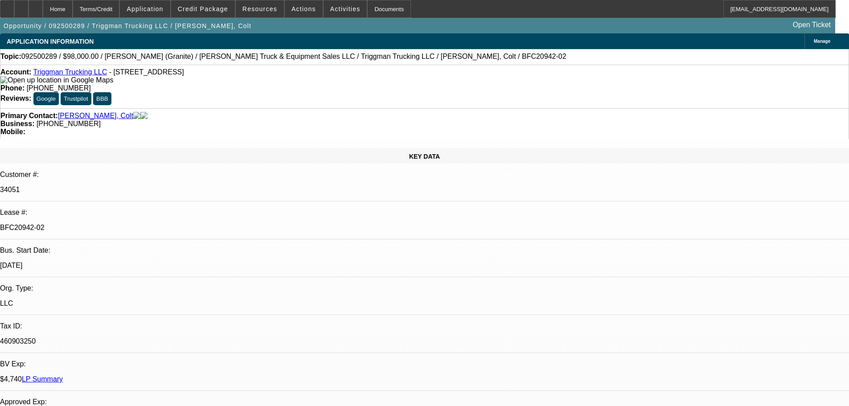
select select "0"
select select "2"
select select "0"
select select "6"
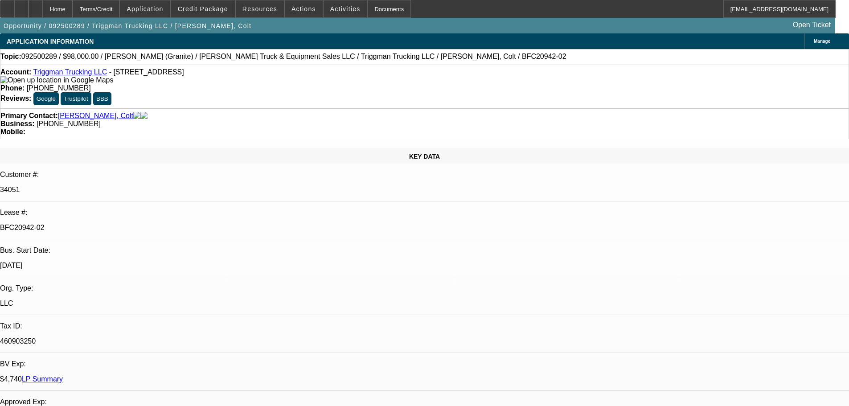
select select "0"
select select "2"
select select "0"
select select "6"
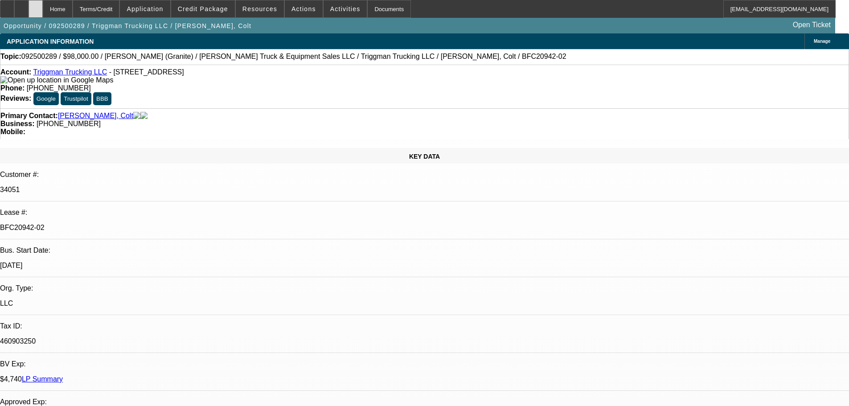
click at [43, 10] on div at bounding box center [36, 9] width 14 height 18
select select "0"
select select "2"
select select "0"
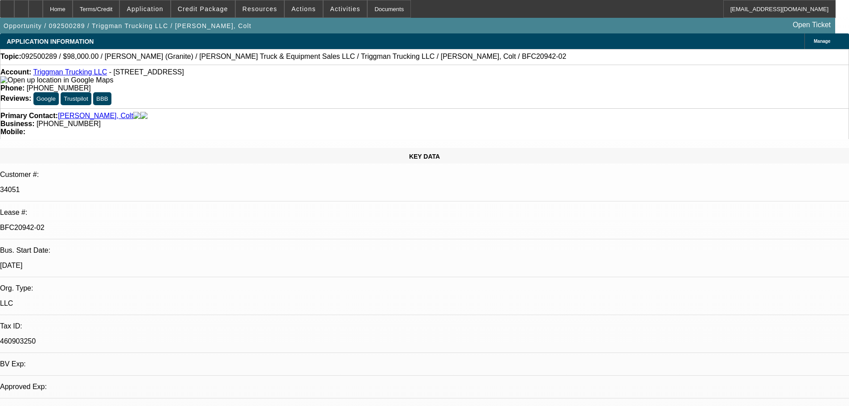
select select "6"
select select "0"
select select "2"
select select "0"
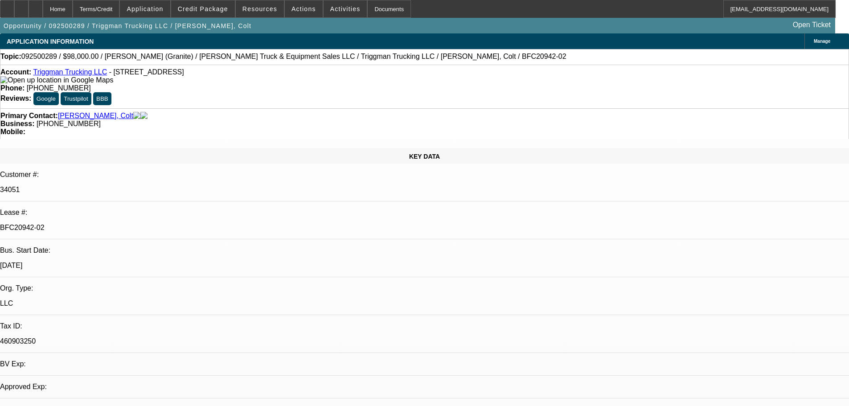
select select "6"
select select "0"
select select "2"
select select "0"
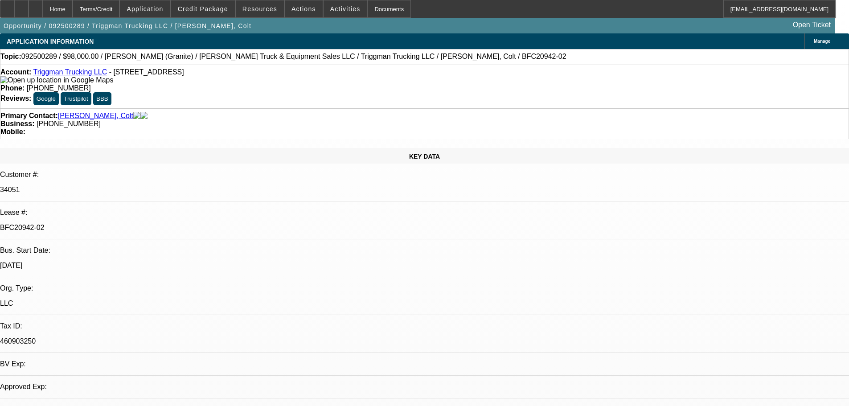
select select "6"
select select "0"
select select "2"
select select "0"
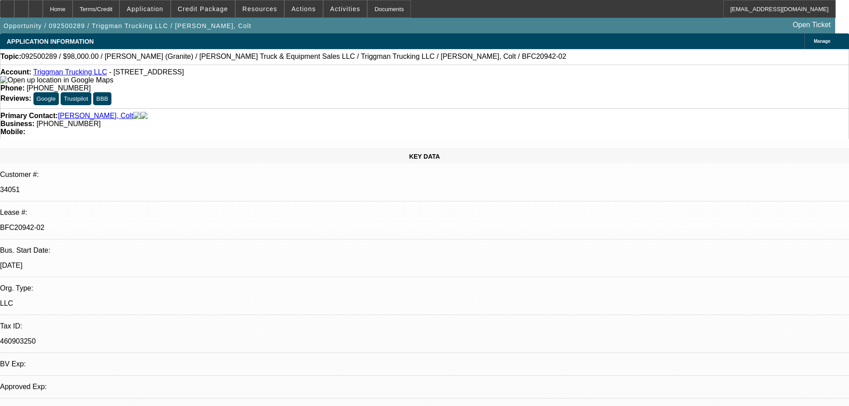
select select "6"
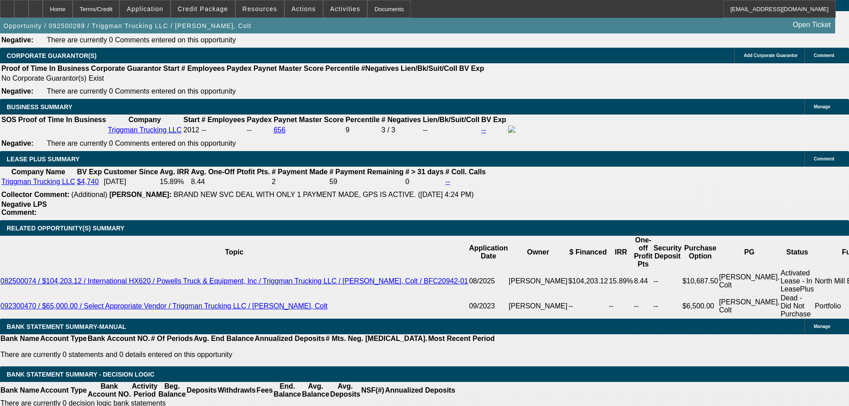
scroll to position [1516, 0]
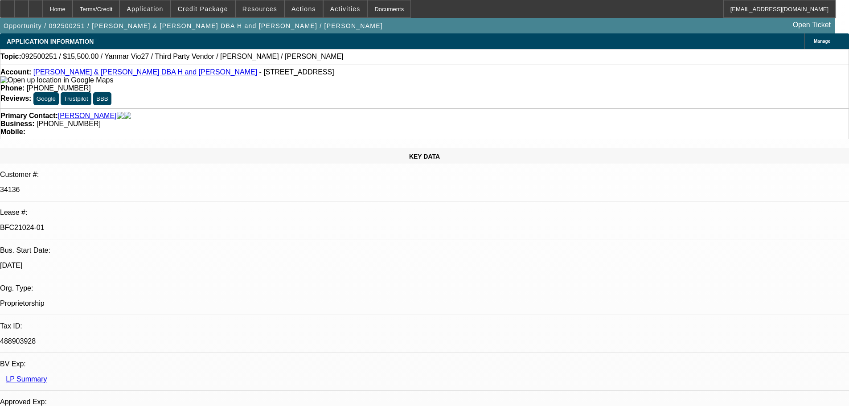
select select "0"
select select "6"
select select "0"
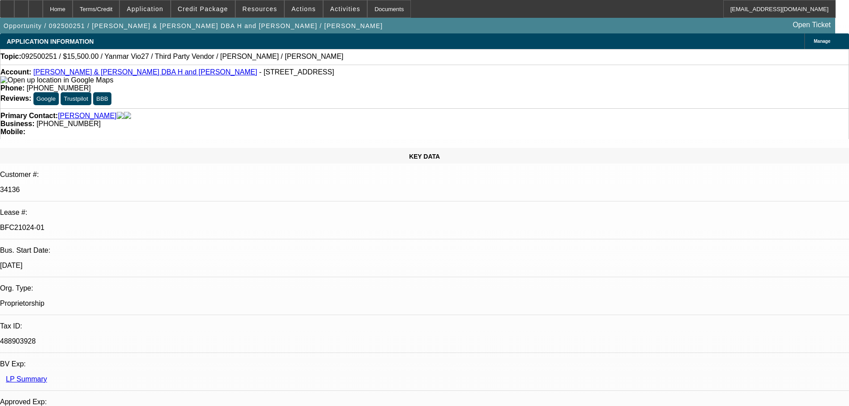
select select "0"
select select "6"
select select "0"
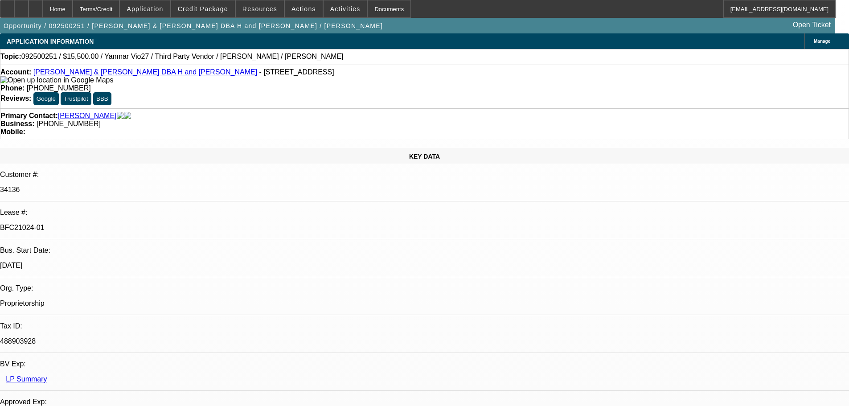
select select "0"
select select "6"
select select "0"
select select "0.1"
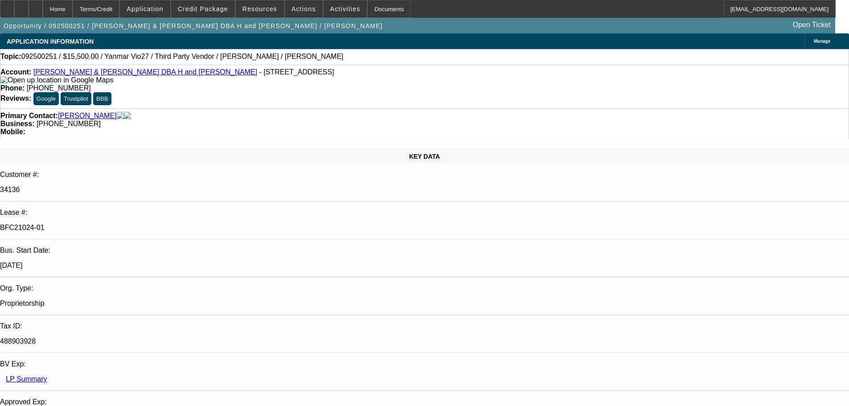
select select "4"
click at [43, 12] on div at bounding box center [36, 9] width 14 height 18
select select "0"
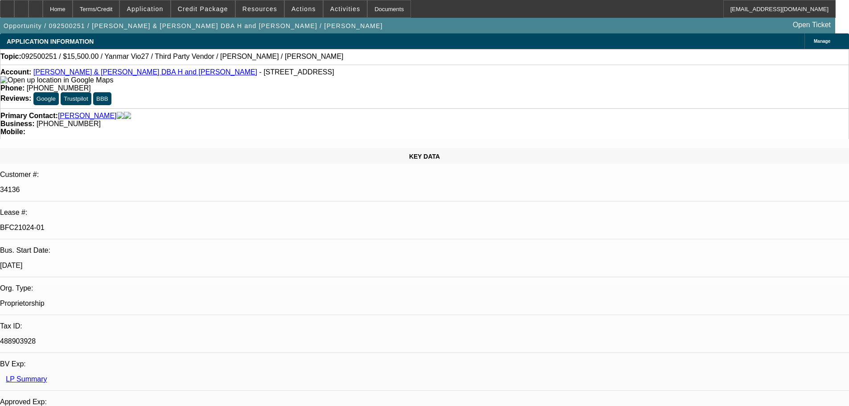
select select "6"
select select "0"
select select "6"
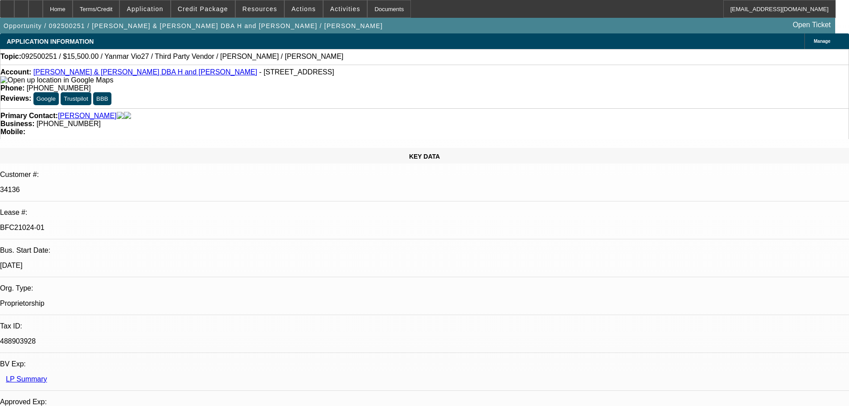
select select "0"
select select "6"
select select "0"
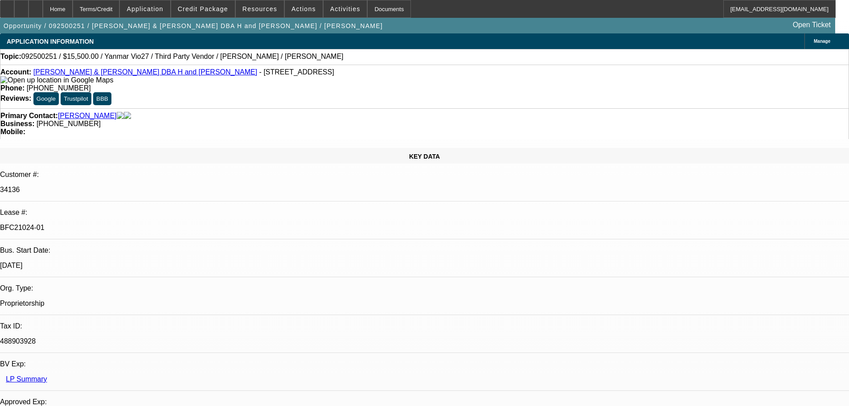
select select "0"
select select "0.1"
select select "4"
select select "1"
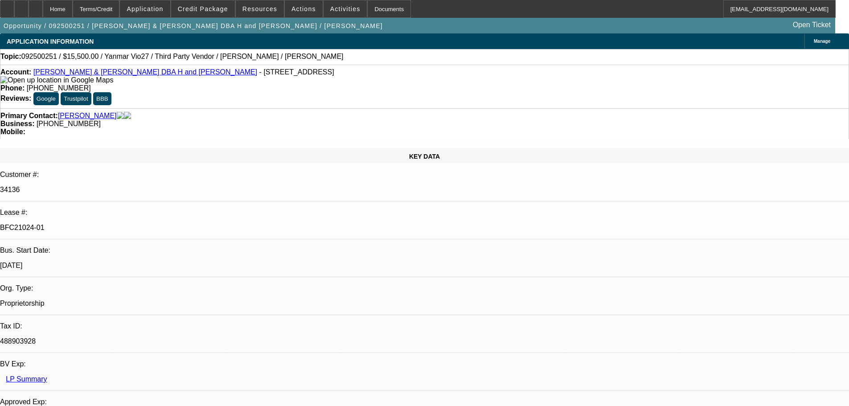
select select "1"
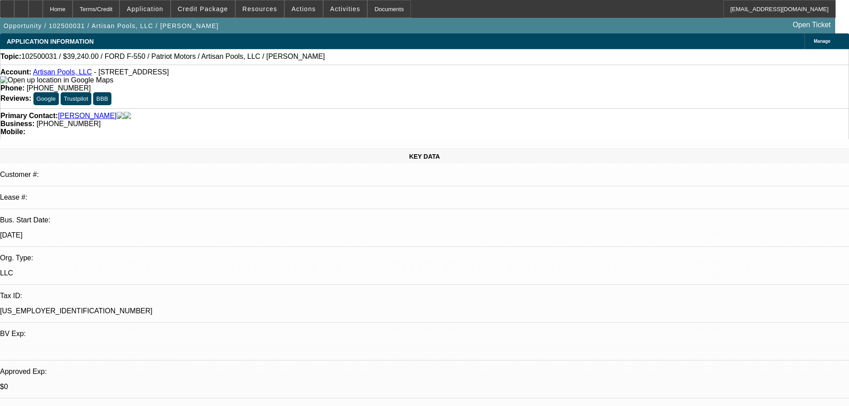
select select "0"
select select "3"
select select "0.1"
select select "4"
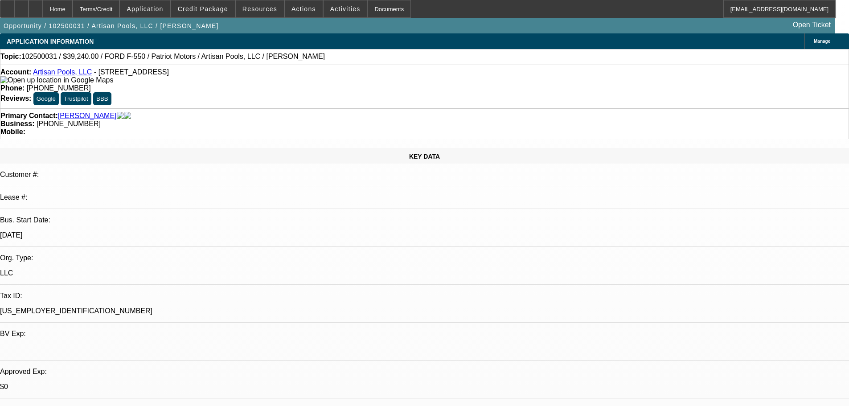
select select "0"
select select "3"
select select "0.1"
select select "4"
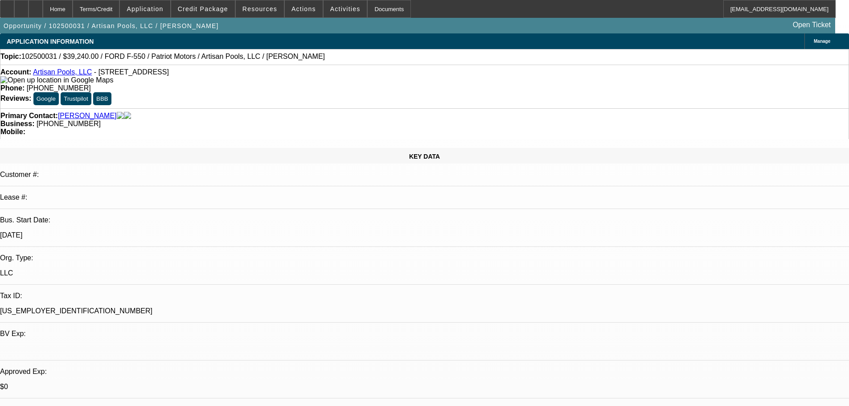
select select "0"
select select "3"
select select "0.1"
select select "4"
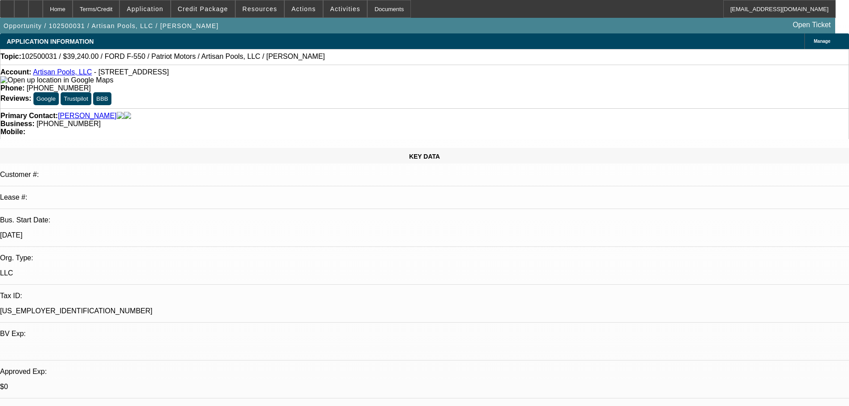
select select "0"
select select "3"
select select "0.1"
select select "4"
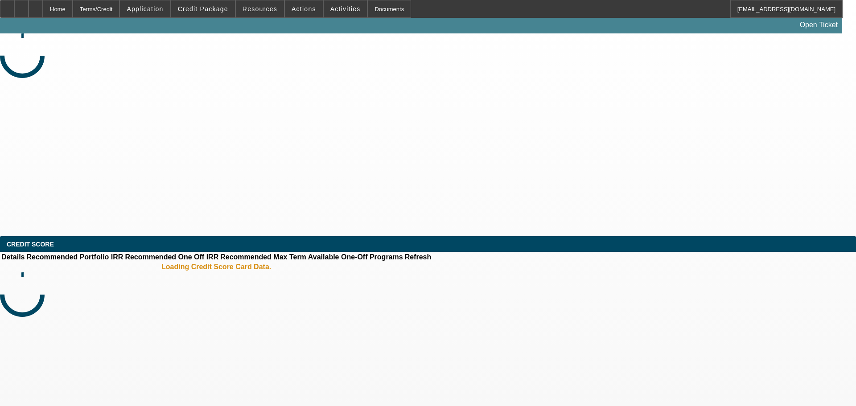
select select "0"
select select "2"
select select "0.1"
select select "4"
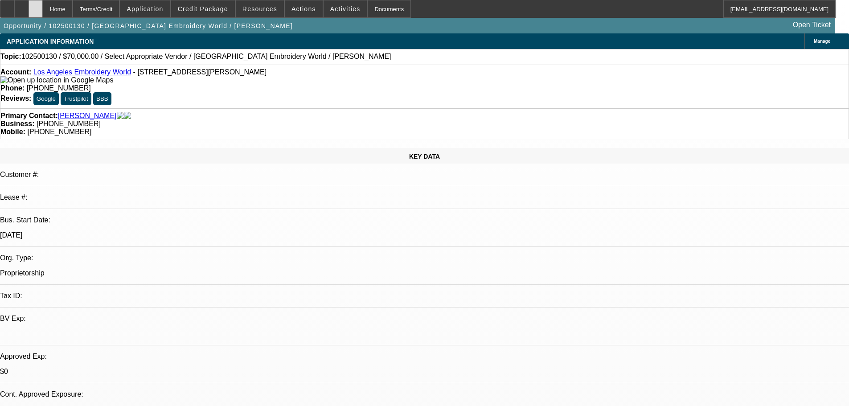
click at [43, 4] on div at bounding box center [36, 9] width 14 height 18
select select "0"
select select "2"
select select "0.1"
select select "1"
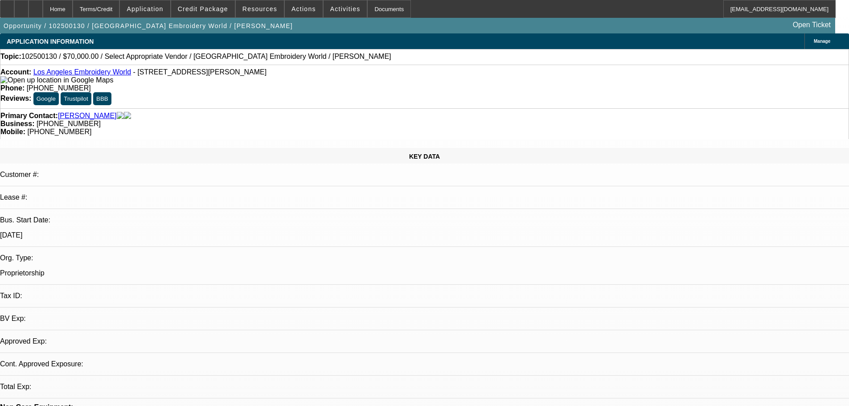
select select "2"
select select "4"
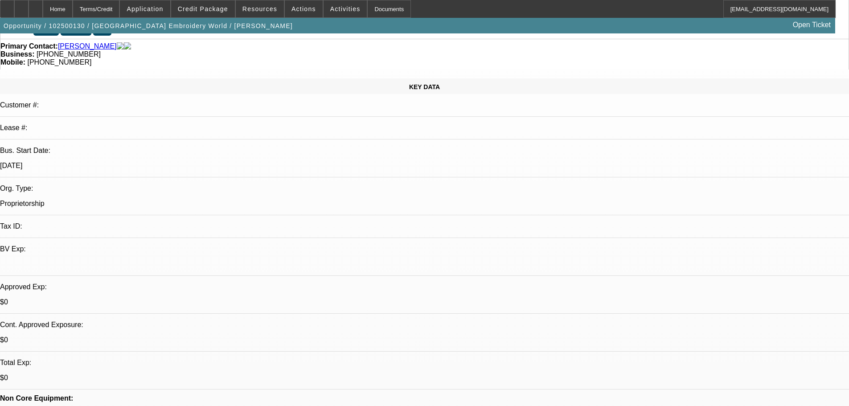
scroll to position [267, 0]
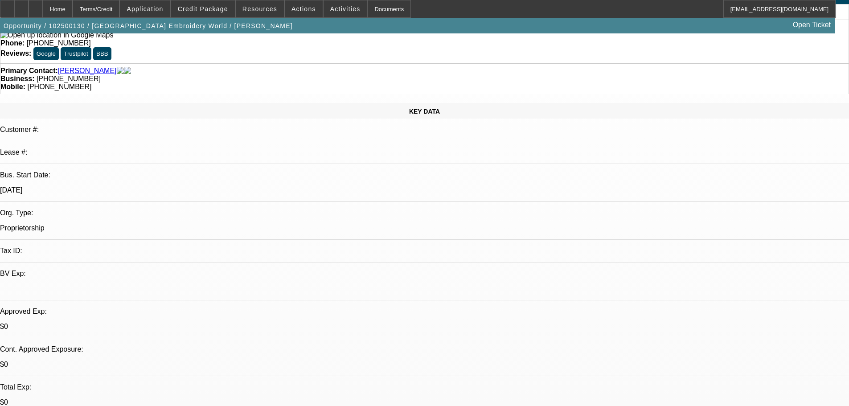
scroll to position [0, 0]
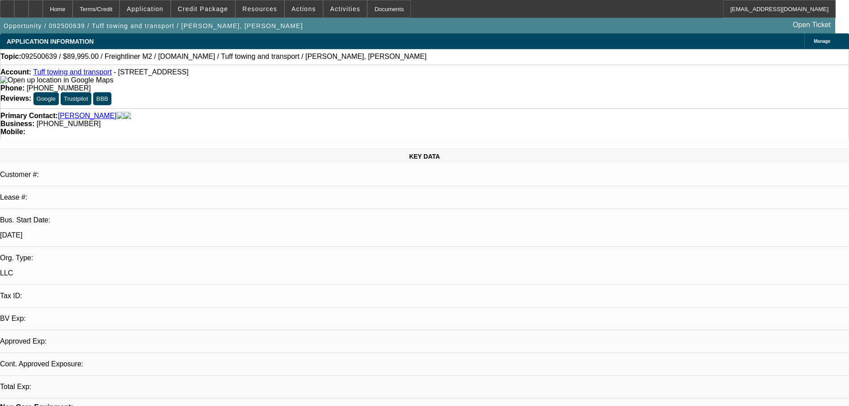
select select "0"
select select "2"
select select "0.1"
select select "1"
select select "2"
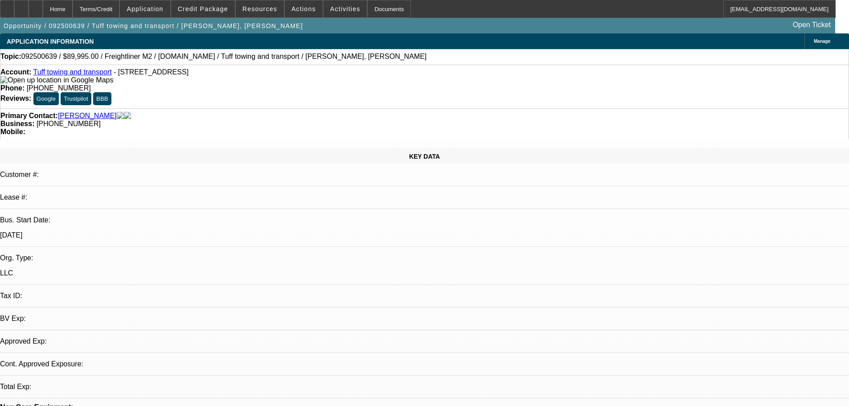
select select "4"
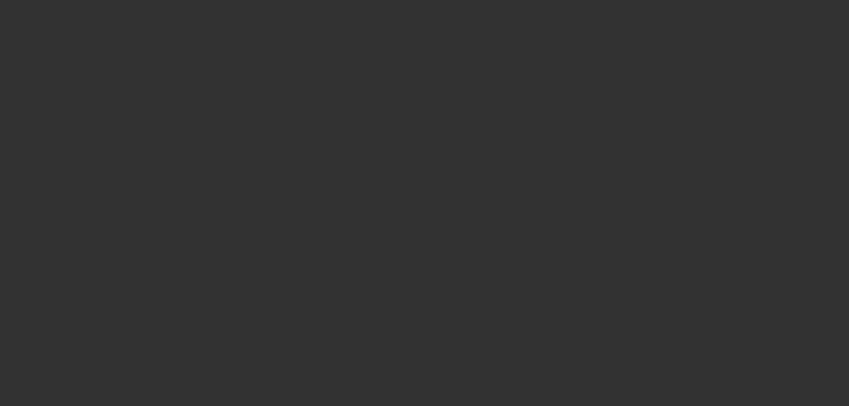
click at [425, 203] on div at bounding box center [425, 203] width 0 height 0
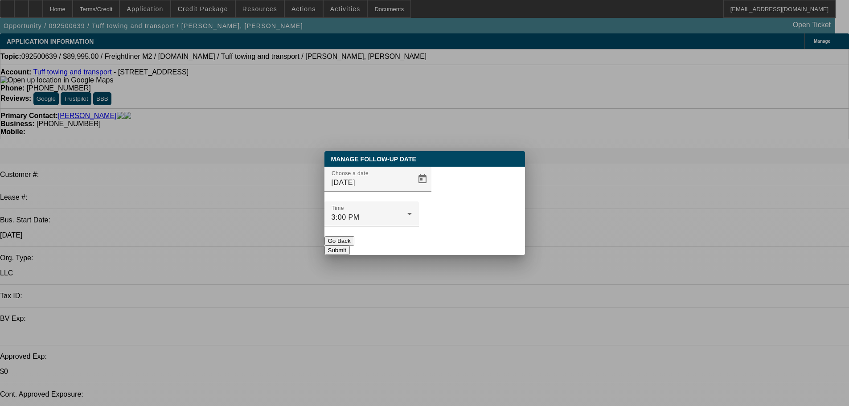
click at [425, 203] on div at bounding box center [425, 203] width 0 height 0
click at [412, 190] on span "Open calendar" at bounding box center [422, 179] width 21 height 21
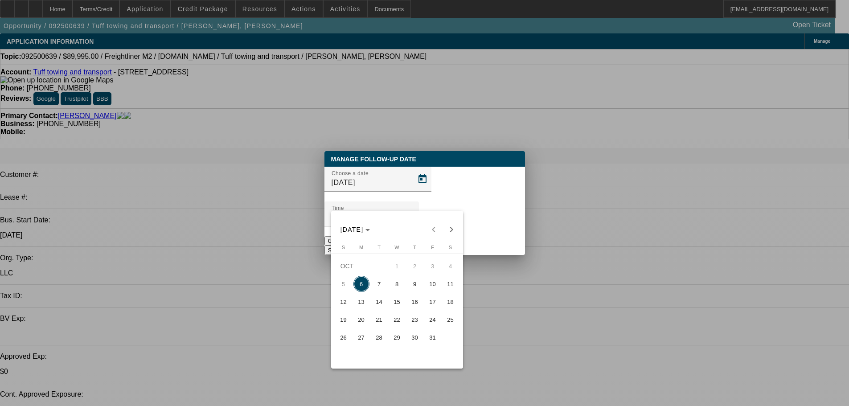
click at [382, 282] on span "7" at bounding box center [379, 284] width 16 height 16
type input "10/7/2025"
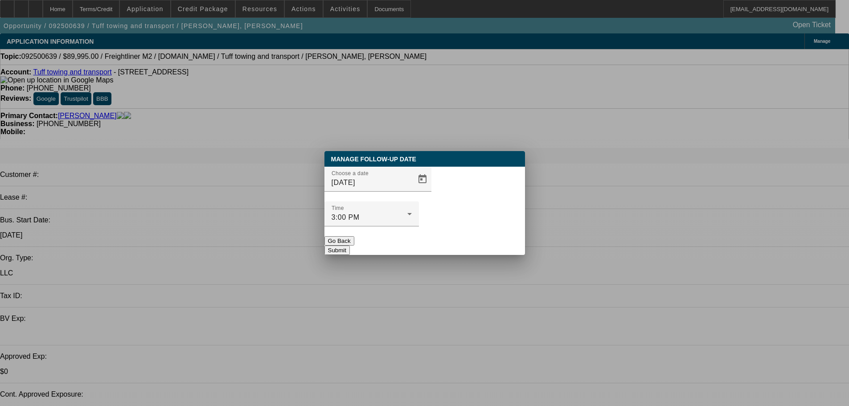
click at [350, 246] on button "Submit" at bounding box center [337, 250] width 25 height 9
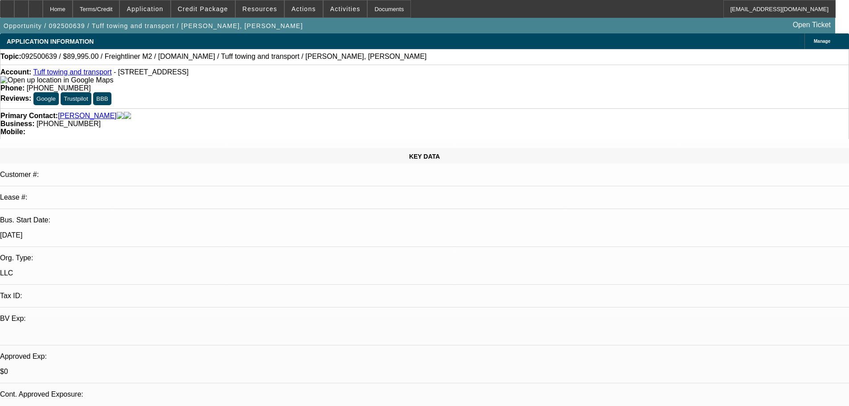
scroll to position [134, 0]
click at [330, 12] on span "Activities" at bounding box center [345, 8] width 30 height 7
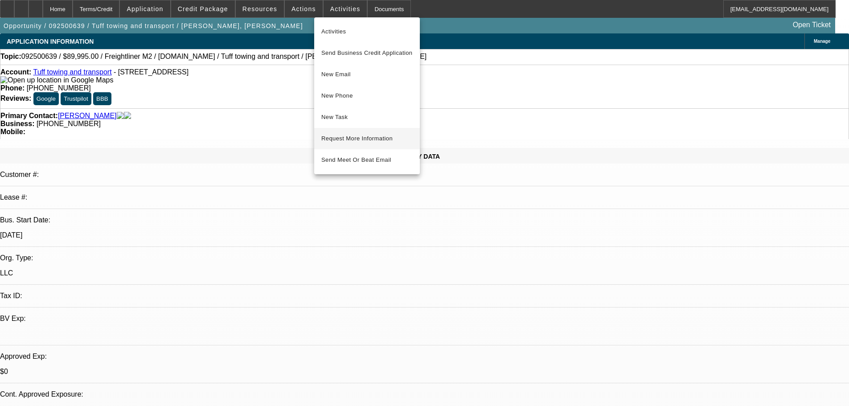
click at [363, 136] on span "Request More Information" at bounding box center [366, 138] width 91 height 11
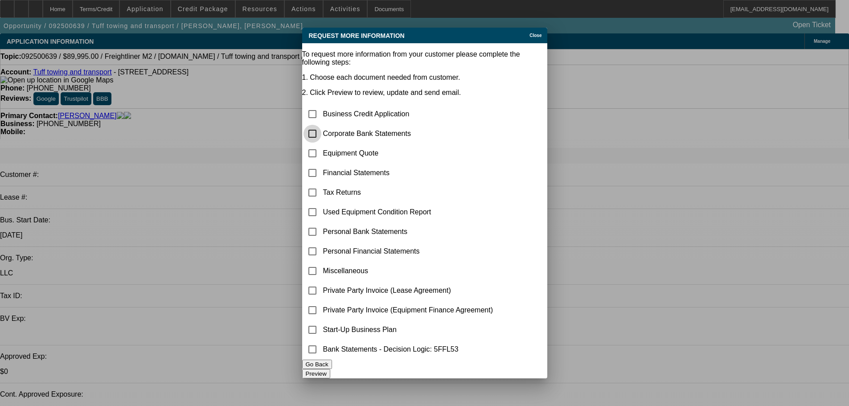
click at [318, 125] on input "checkbox" at bounding box center [313, 134] width 18 height 18
checkbox input "true"
click at [321, 262] on input "checkbox" at bounding box center [313, 271] width 18 height 18
checkbox input "true"
click at [330, 370] on button "Preview" at bounding box center [316, 373] width 28 height 9
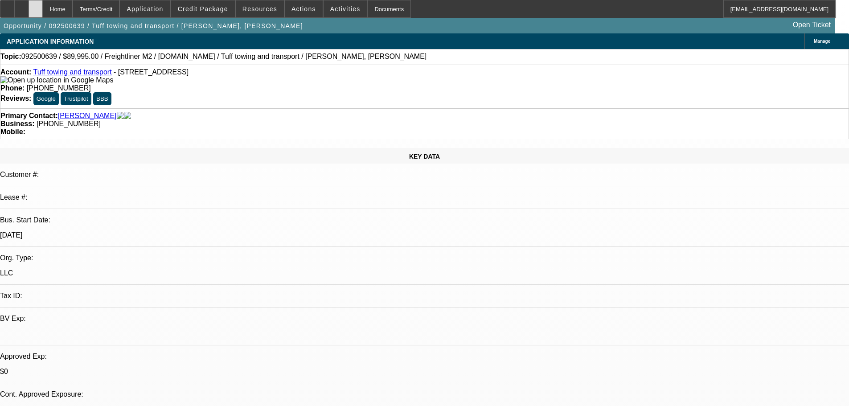
click at [36, 6] on icon at bounding box center [36, 6] width 0 height 0
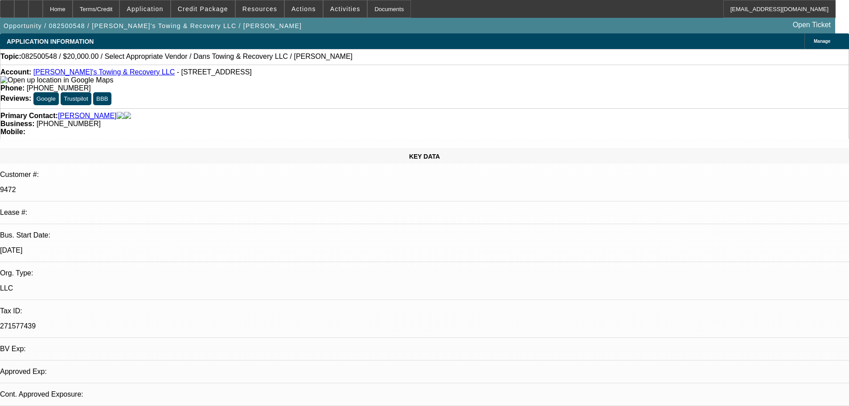
select select "0"
select select "2"
select select "0"
select select "6"
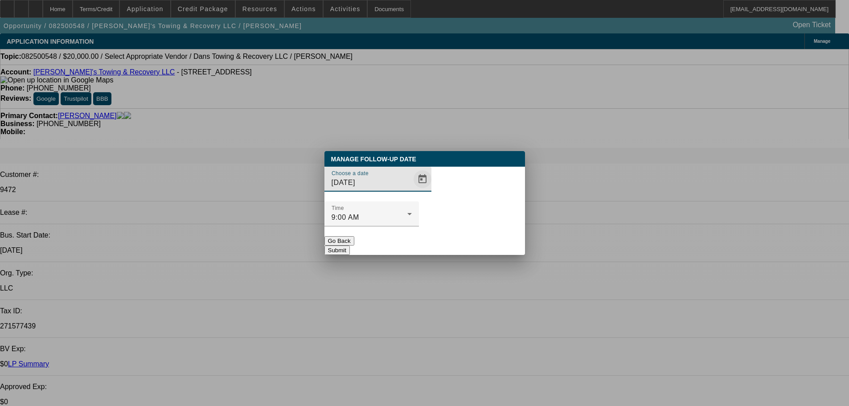
click at [412, 190] on span "Open calendar" at bounding box center [422, 179] width 21 height 21
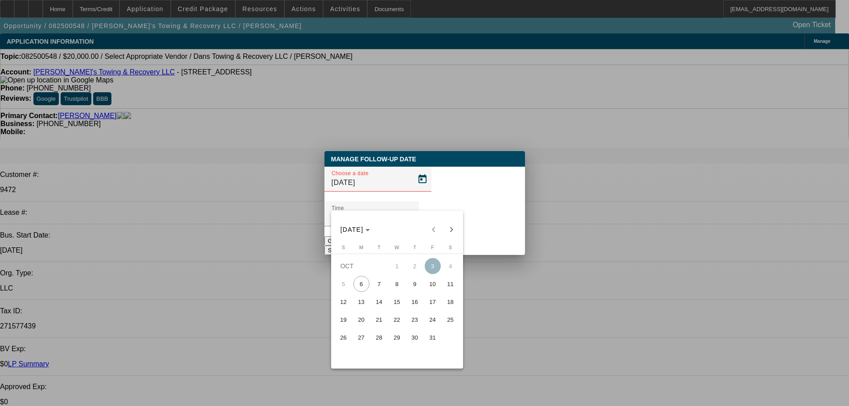
click at [382, 282] on span "7" at bounding box center [379, 284] width 16 height 16
type input "[DATE]"
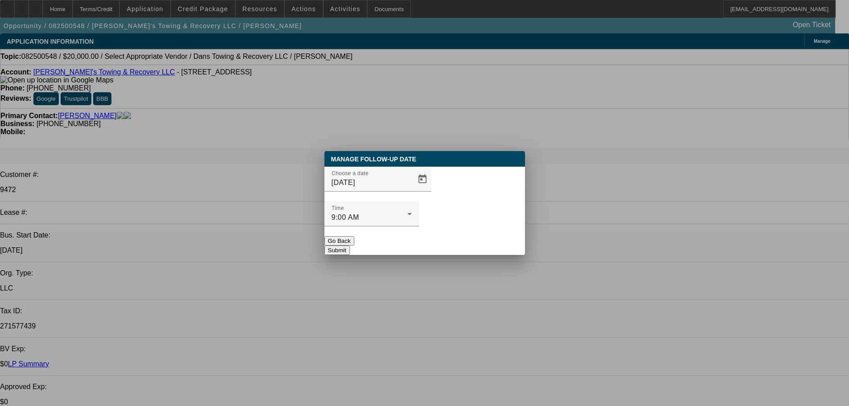
click at [350, 246] on button "Submit" at bounding box center [337, 250] width 25 height 9
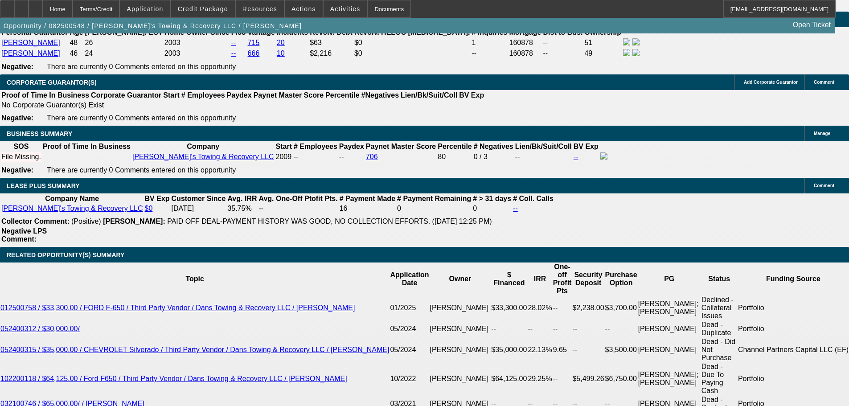
scroll to position [1382, 0]
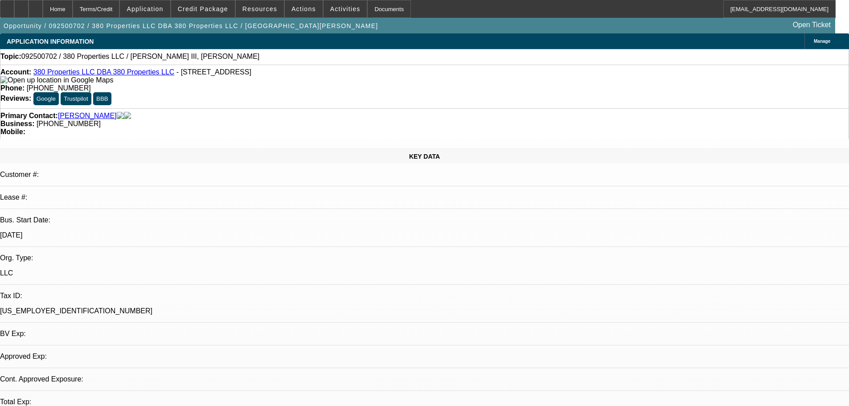
select select "0"
select select "2"
select select "0.1"
select select "1"
select select "2"
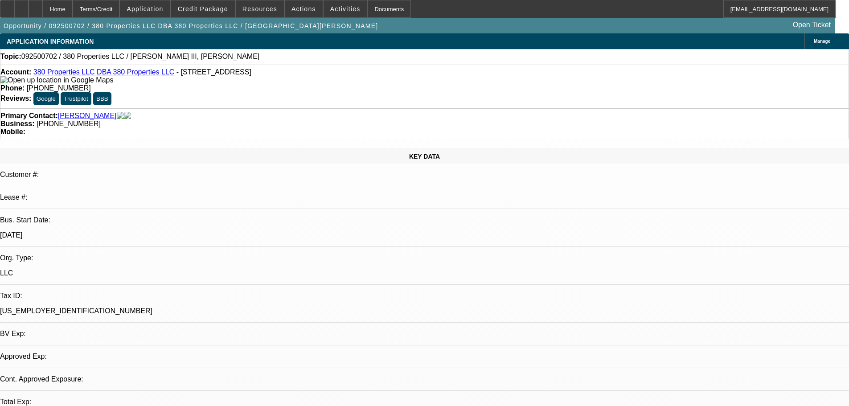
select select "4"
click at [43, 8] on div at bounding box center [36, 9] width 14 height 18
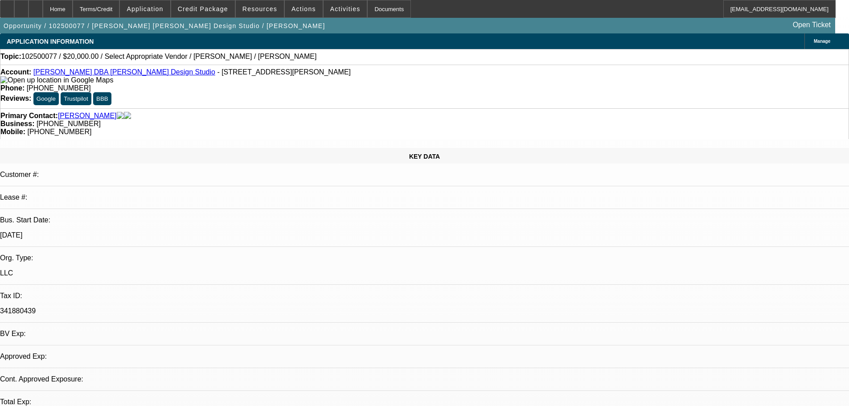
select select "0"
select select "2"
select select "0.1"
select select "1"
select select "2"
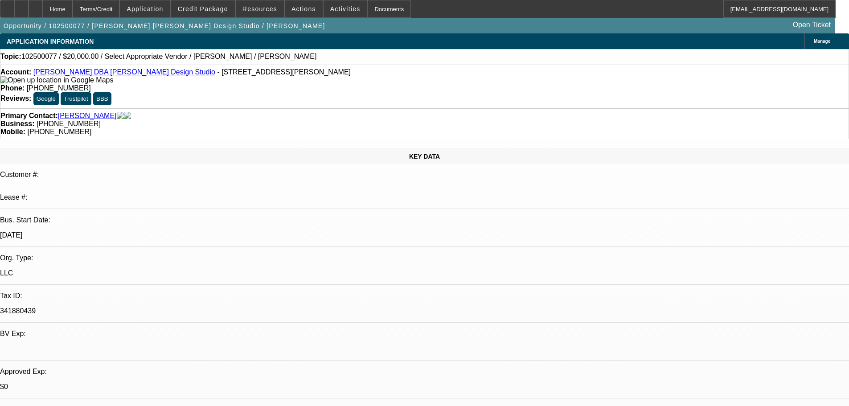
select select "4"
click at [43, 6] on div at bounding box center [36, 9] width 14 height 18
select select "0"
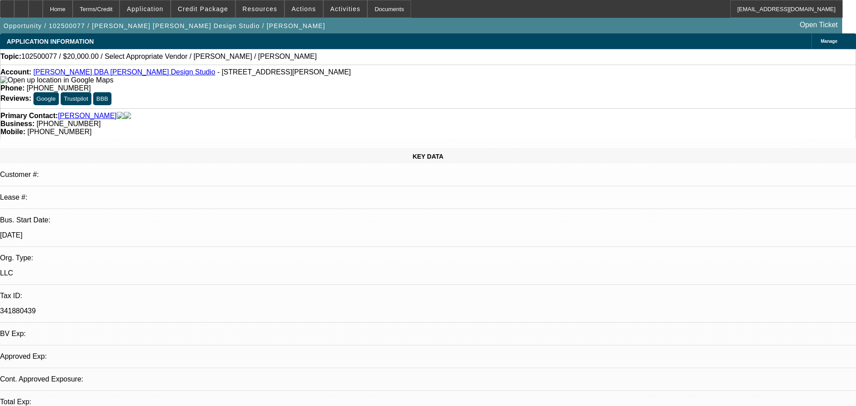
select select "2"
select select "0.1"
select select "4"
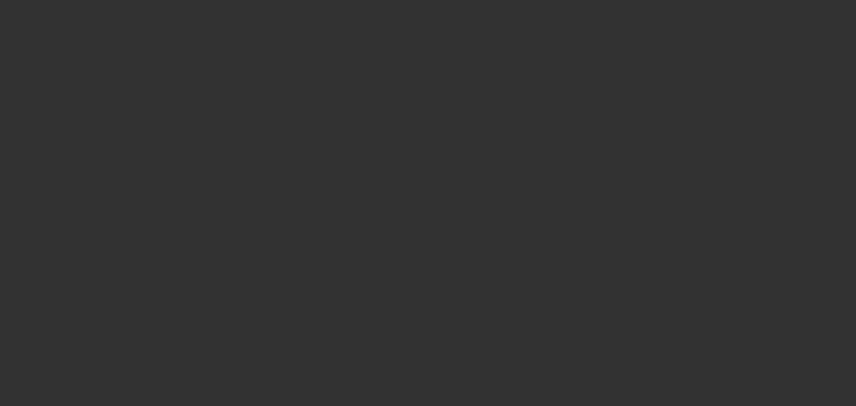
select select "0"
select select "2"
select select "0.1"
select select "4"
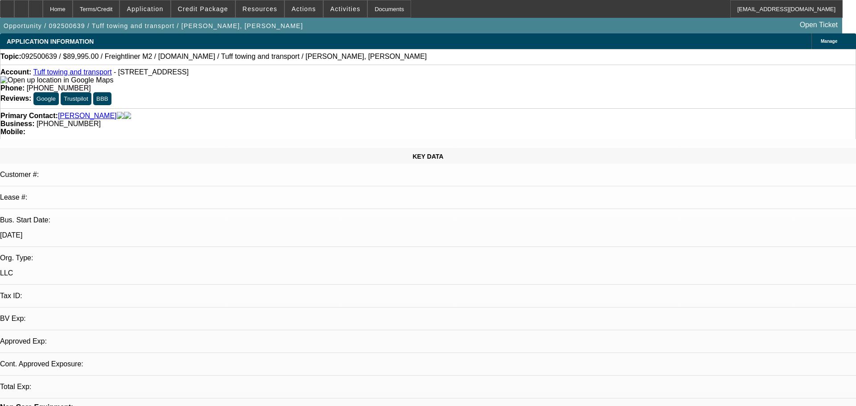
select select "0"
select select "2"
select select "0.1"
select select "4"
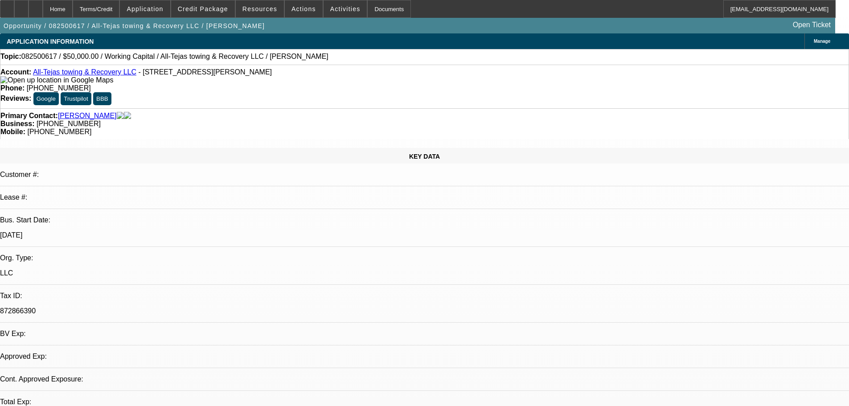
select select "0"
select select "2"
select select "6"
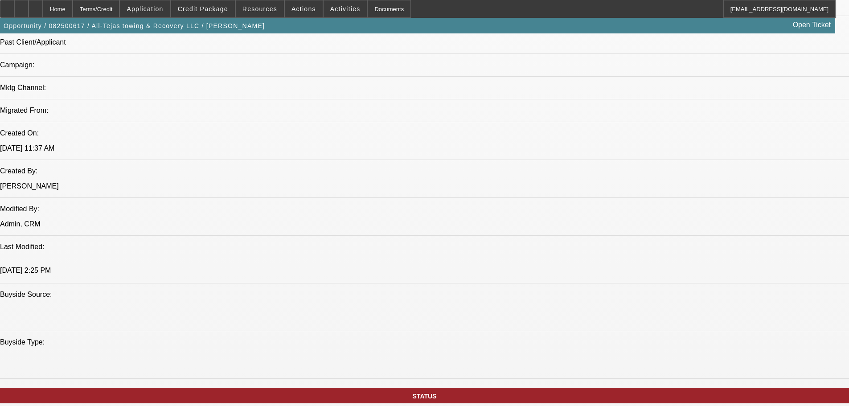
scroll to position [669, 0]
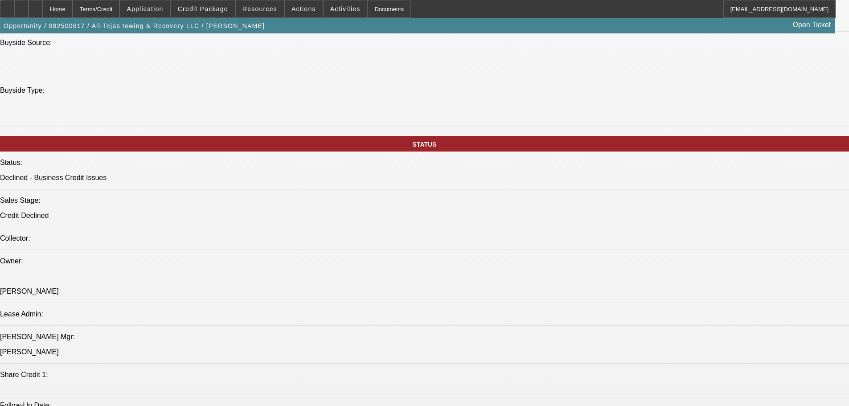
scroll to position [981, 0]
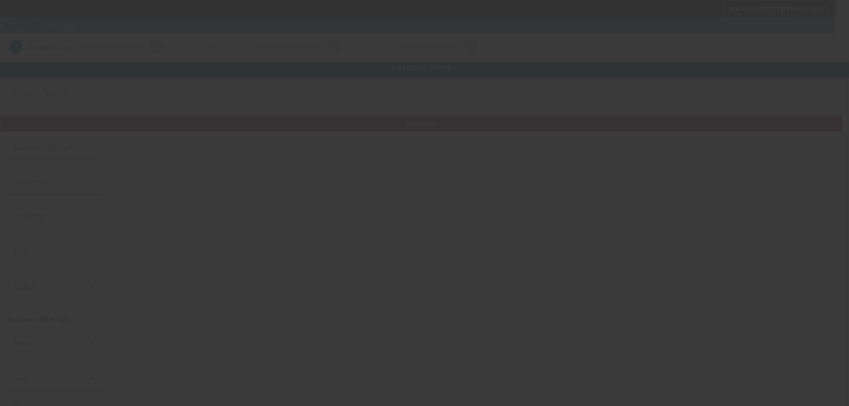
type input "All-Tejas towing & Recovery LLC"
type input "[GEOGRAPHIC_DATA][PERSON_NAME]"
type input "77073"
type input "[GEOGRAPHIC_DATA]"
type input "[PHONE_NUMBER]"
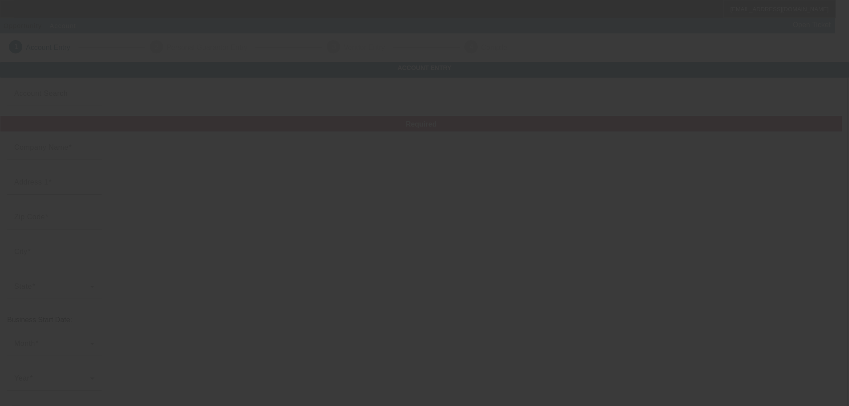
type input "alltejas0323@gmail.com"
type input "872866390"
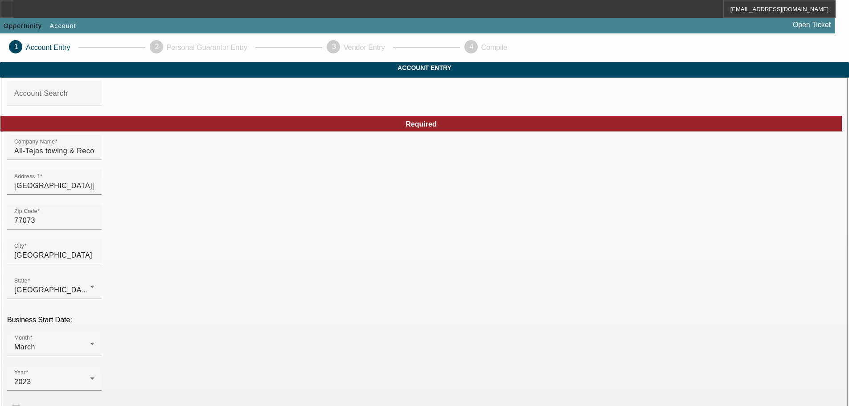
scroll to position [156, 0]
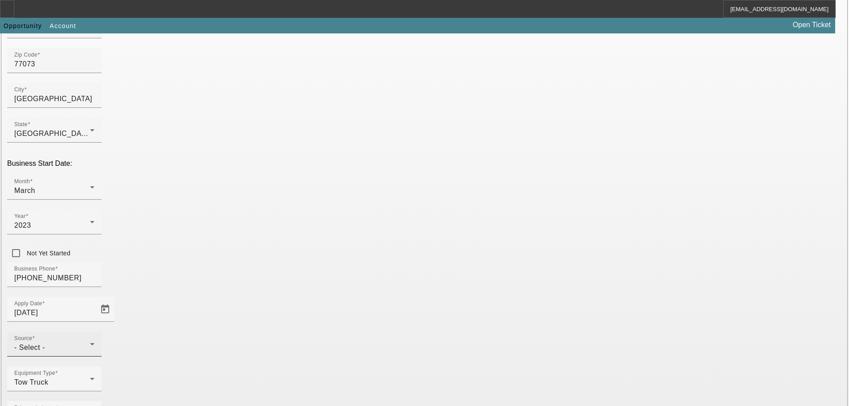
click at [95, 332] on div "Source - Select -" at bounding box center [54, 344] width 80 height 25
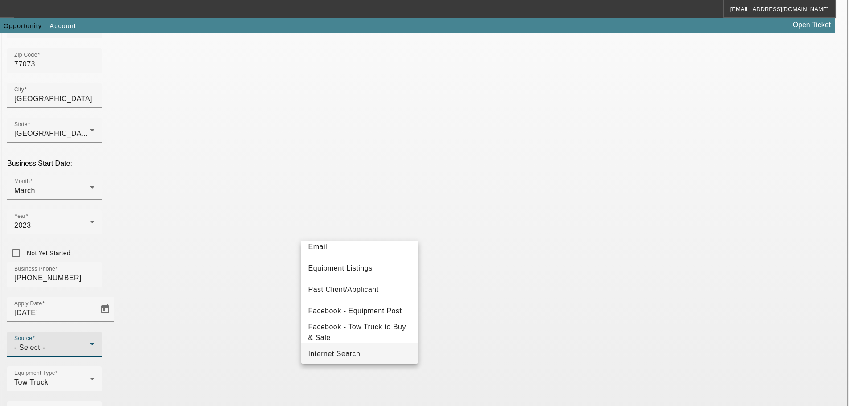
scroll to position [49, 0]
click at [355, 328] on mat-option "Past Client/Applicant" at bounding box center [359, 334] width 117 height 21
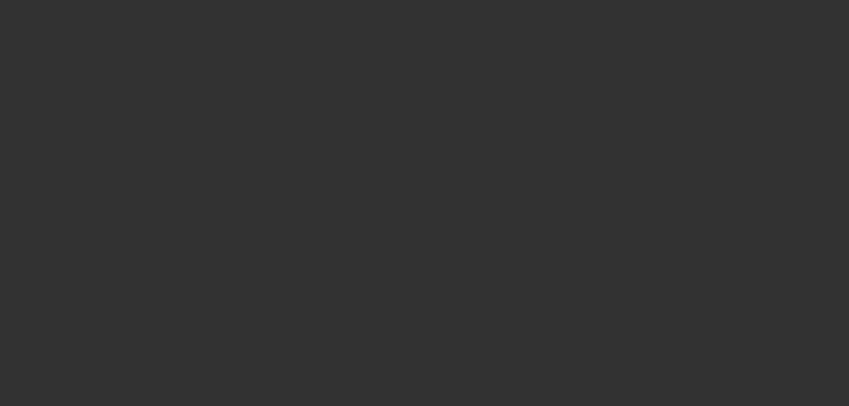
scroll to position [30, 0]
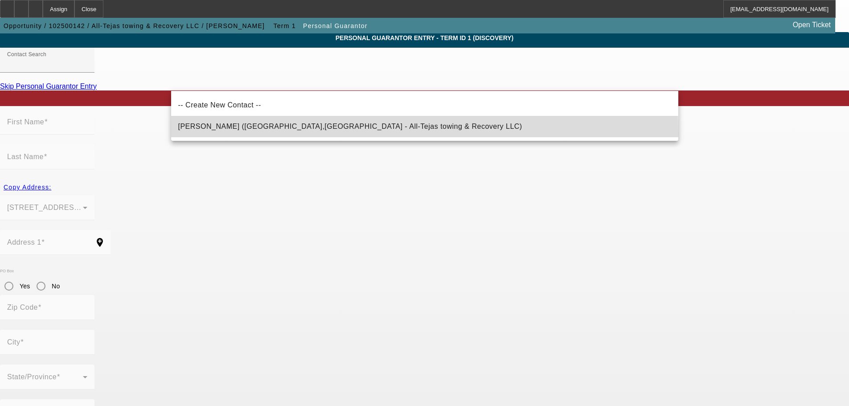
click at [201, 134] on mat-option "Ruiz-Granados, Joel (Houston,TX - All-Tejas towing & Recovery LLC)" at bounding box center [424, 126] width 507 height 21
type input "Ruiz-Granados, Joel (Houston,TX - All-Tejas towing & Recovery LLC)"
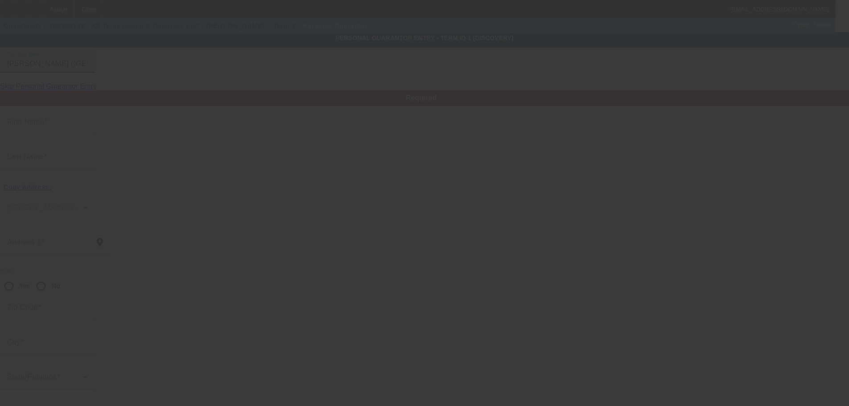
type input "Joel"
type input "Ruiz-Granados"
type input "20618 Thorne Haven Dr."
radio input "true"
type input "77073"
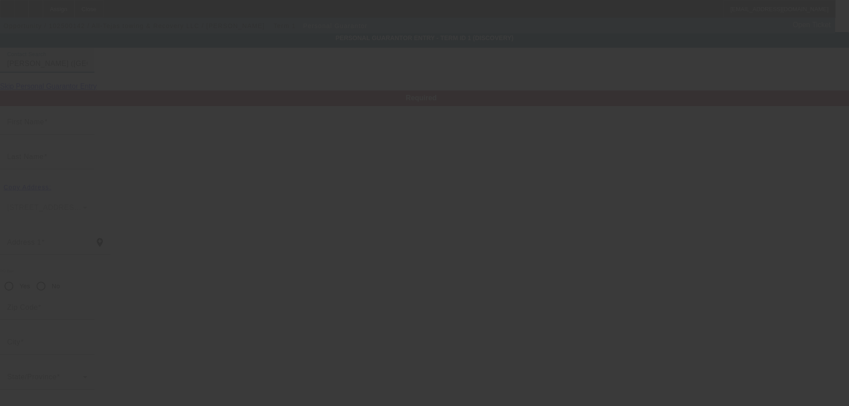
type input "Houston"
type input "(281) 330-2852"
type input "100"
type input "737-63-8185"
type input "alltejas0323@gmail.com"
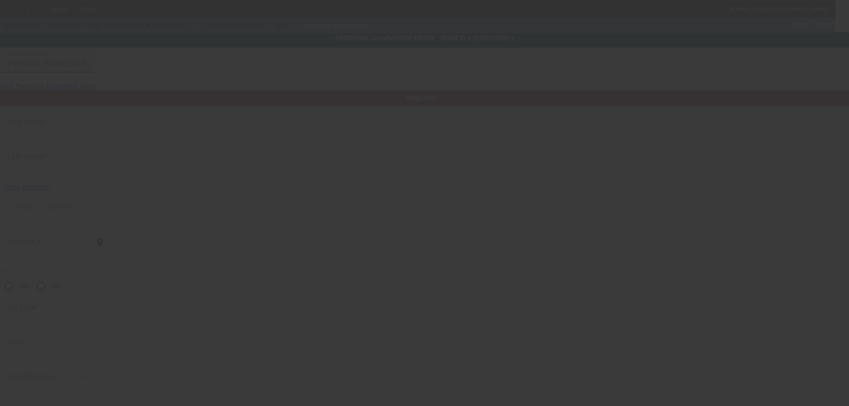
type input "(832) 209-6074"
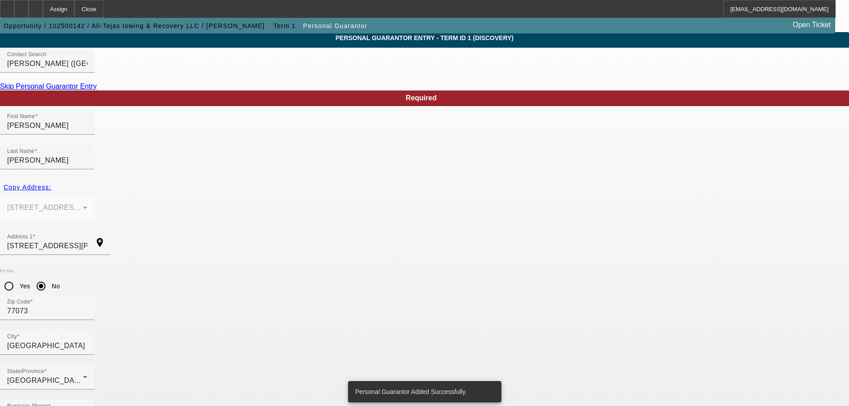
scroll to position [0, 0]
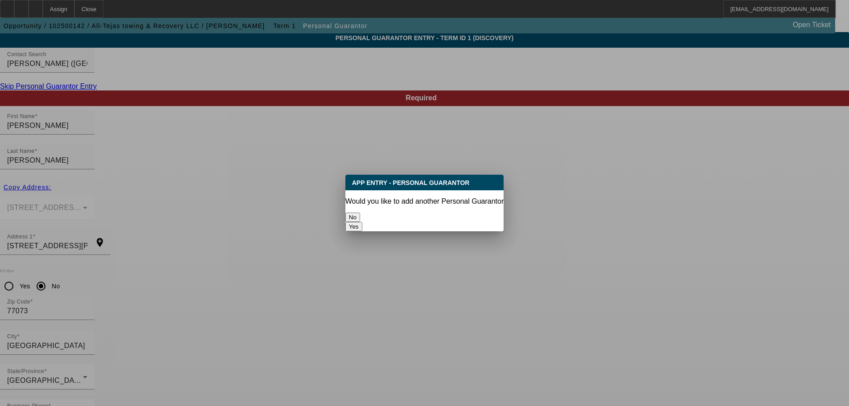
click at [360, 213] on button "No" at bounding box center [352, 217] width 15 height 9
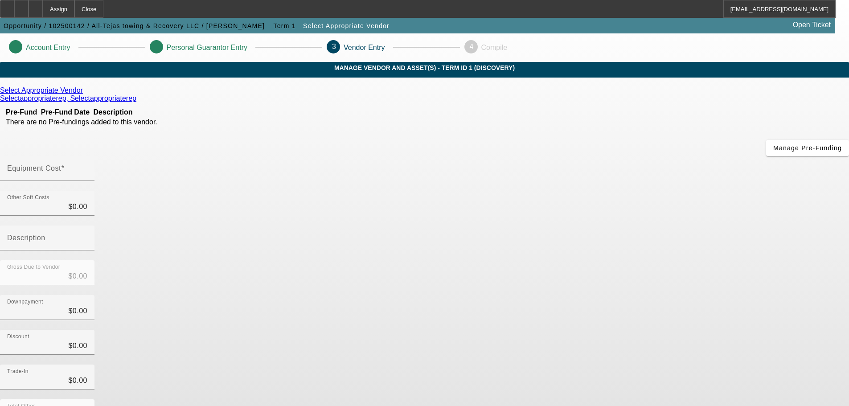
click at [85, 94] on icon at bounding box center [85, 90] width 0 height 8
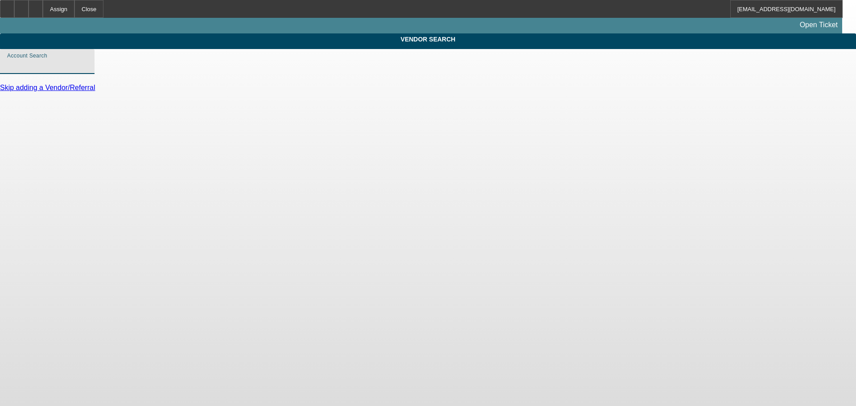
click at [87, 70] on input "Account Search" at bounding box center [47, 65] width 80 height 11
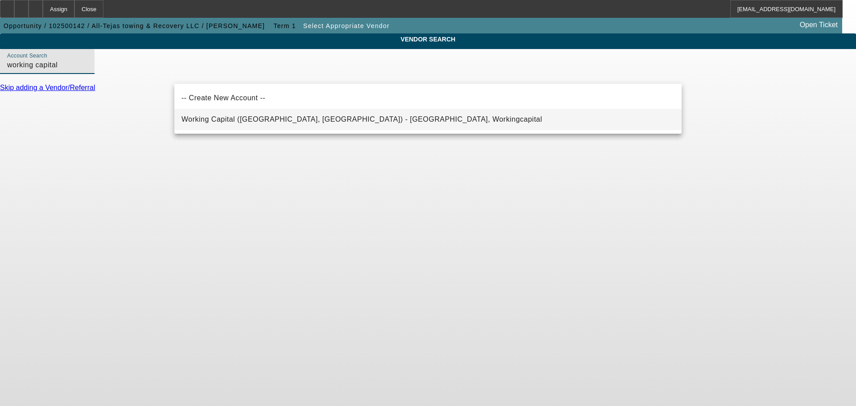
click at [205, 115] on span "Working Capital (Northbrook, IL) - Workingcapital, Workingcapital" at bounding box center [361, 119] width 361 height 11
type input "Working Capital (Northbrook, IL) - Workingcapital, Workingcapital"
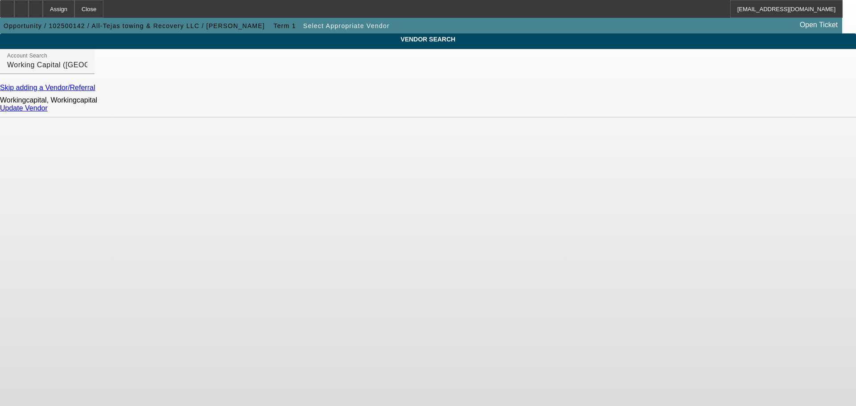
click at [48, 112] on link "Update Vendor" at bounding box center [24, 108] width 48 height 8
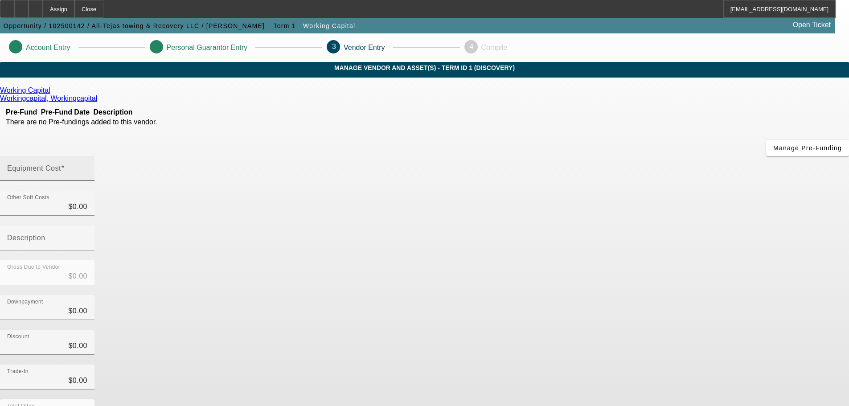
click at [61, 164] on mat-label "Equipment Cost" at bounding box center [34, 168] width 54 height 8
click at [87, 167] on input "Equipment Cost" at bounding box center [47, 172] width 80 height 11
type input "2"
type input "$2.00"
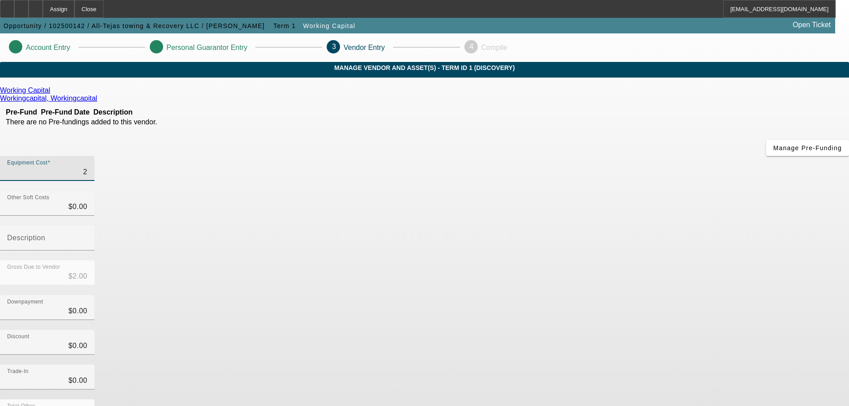
type input "25"
type input "$25.00"
type input "250"
type input "$250.00"
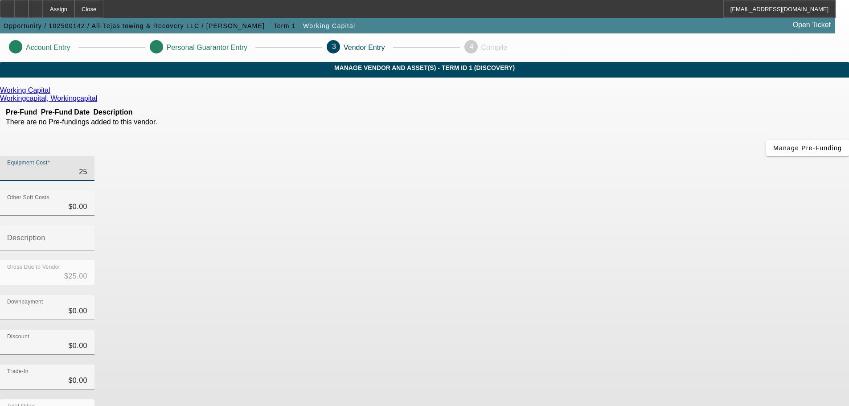
type input "$250.00"
type input "2500"
type input "$2,500.00"
type input "25000"
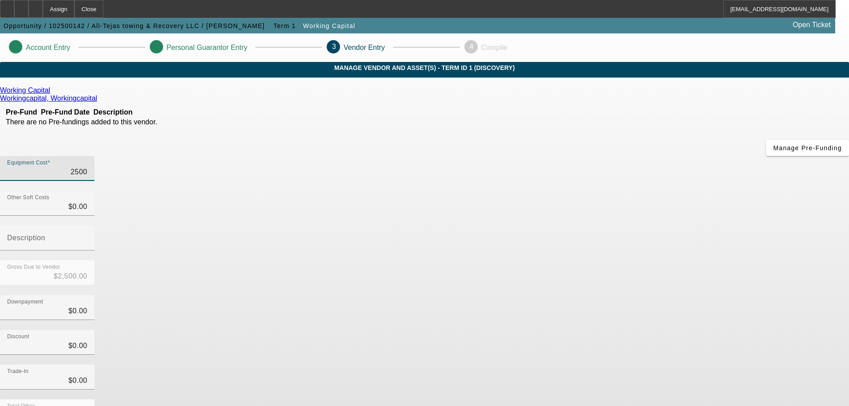
type input "$25,000.00"
click at [575, 295] on div "Downpayment $0.00" at bounding box center [424, 312] width 849 height 35
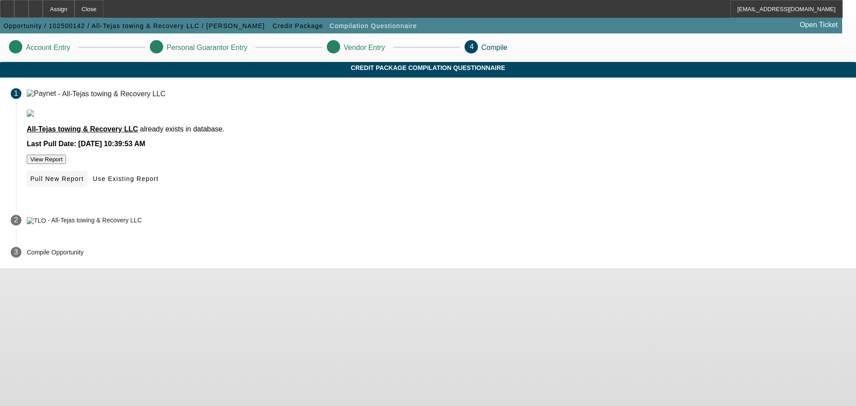
click at [84, 182] on span "Pull New Report" at bounding box center [56, 178] width 53 height 7
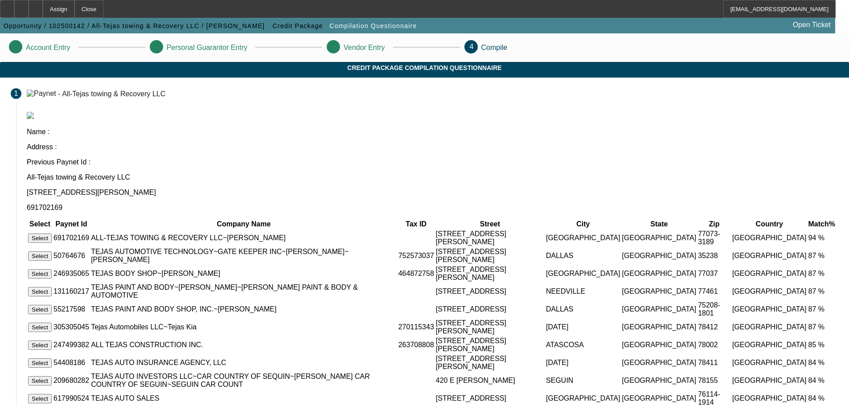
click at [52, 234] on button "Select" at bounding box center [40, 238] width 24 height 9
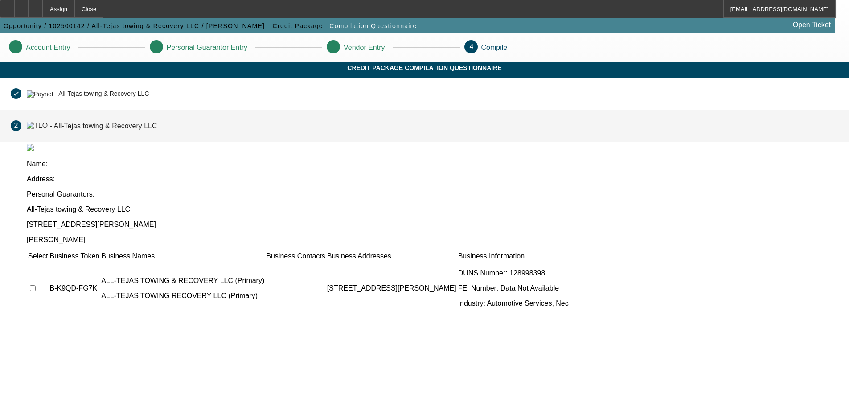
scroll to position [32, 0]
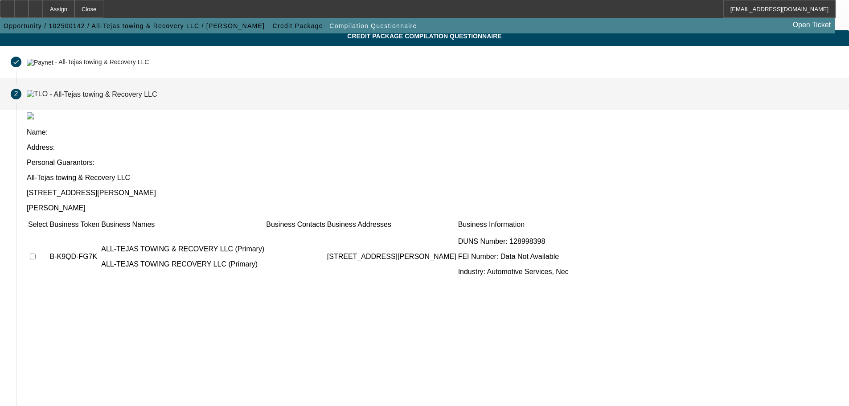
click at [48, 230] on td at bounding box center [38, 256] width 21 height 53
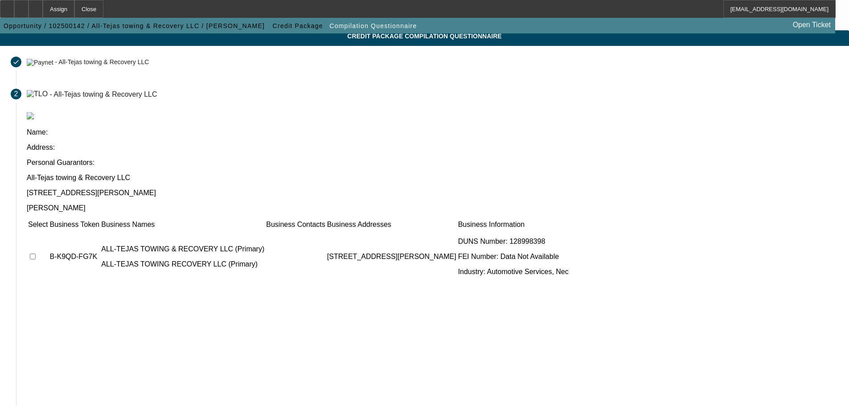
click at [36, 254] on input "checkbox" at bounding box center [33, 257] width 6 height 6
checkbox input "true"
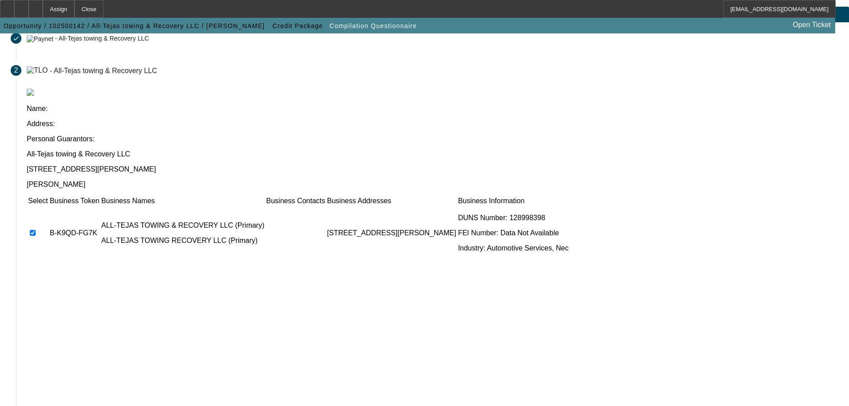
scroll to position [87, 0]
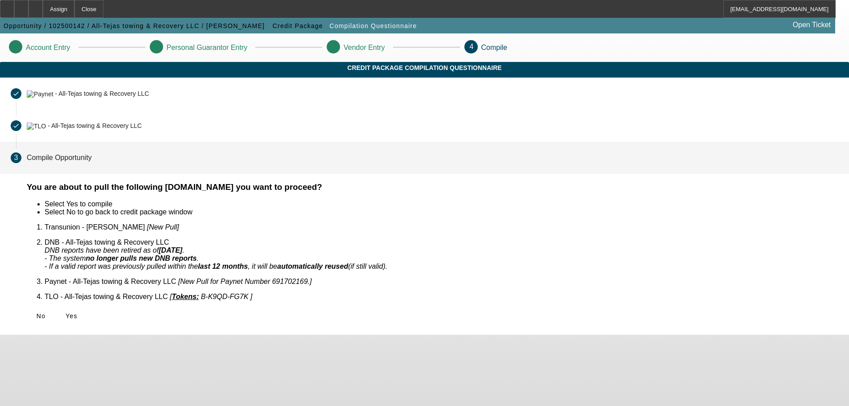
scroll to position [0, 0]
click at [78, 312] on span "Yes" at bounding box center [72, 315] width 12 height 7
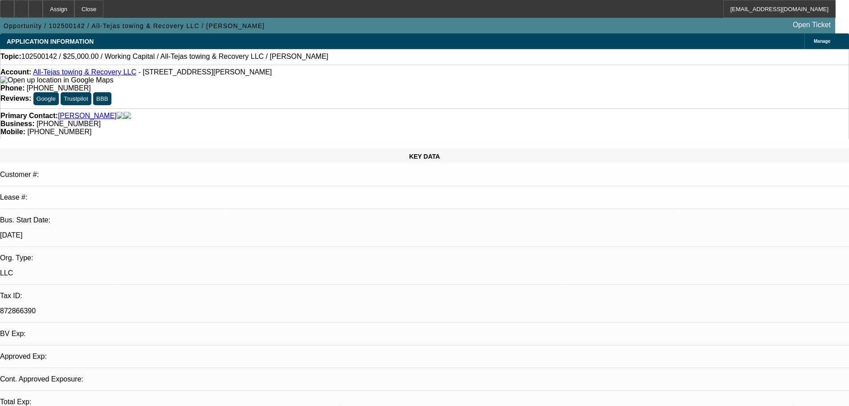
select select "0"
select select "2"
select select "0.1"
select select "4"
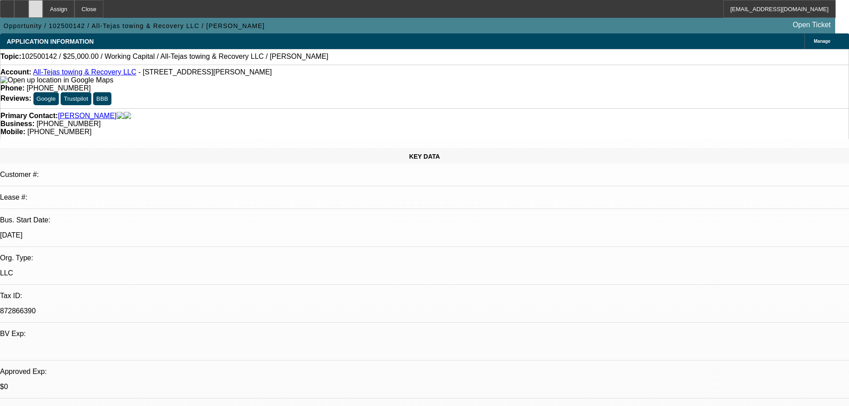
click at [36, 6] on icon at bounding box center [36, 6] width 0 height 0
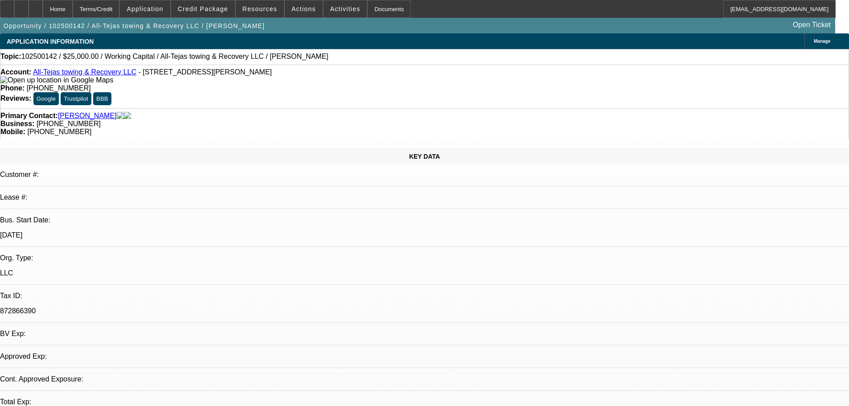
select select "0"
select select "2"
select select "0.1"
select select "4"
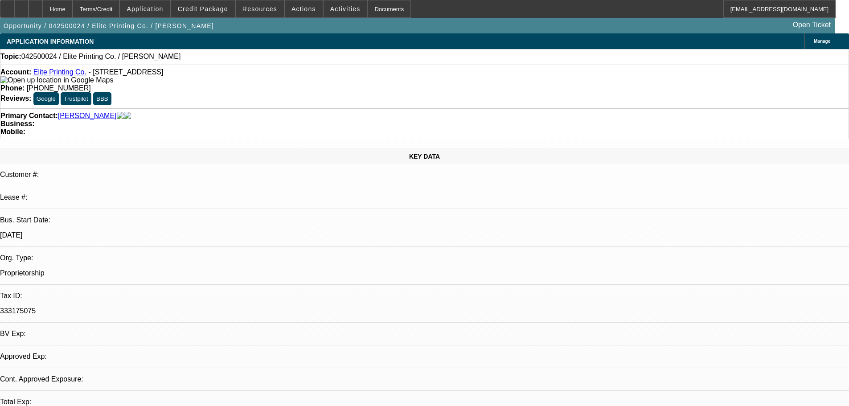
select select "0"
select select "2"
select select "0.1"
select select "4"
